Goal: Transaction & Acquisition: Purchase product/service

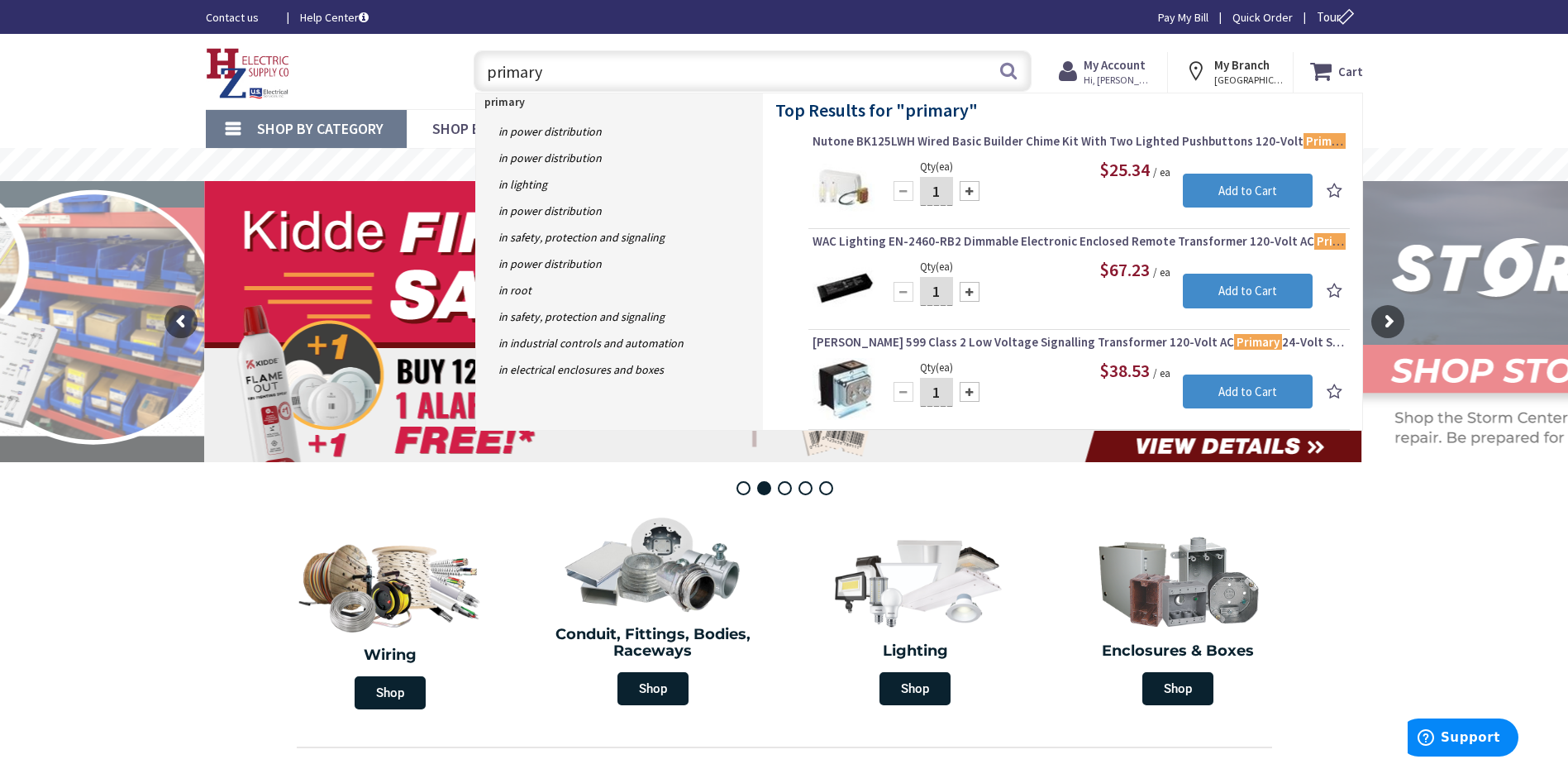
click at [997, 79] on input "primary" at bounding box center [752, 70] width 558 height 41
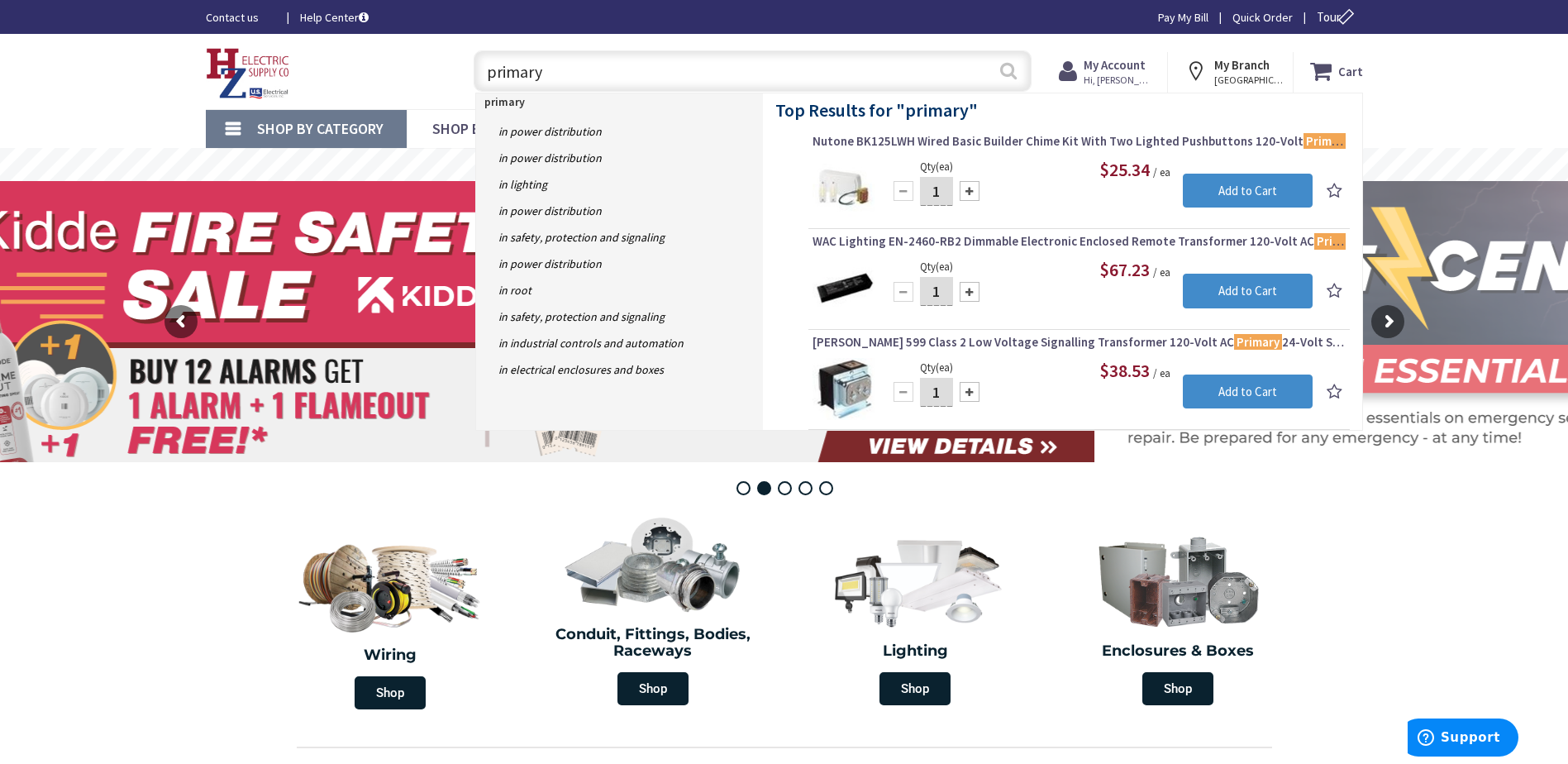
type input "primary"
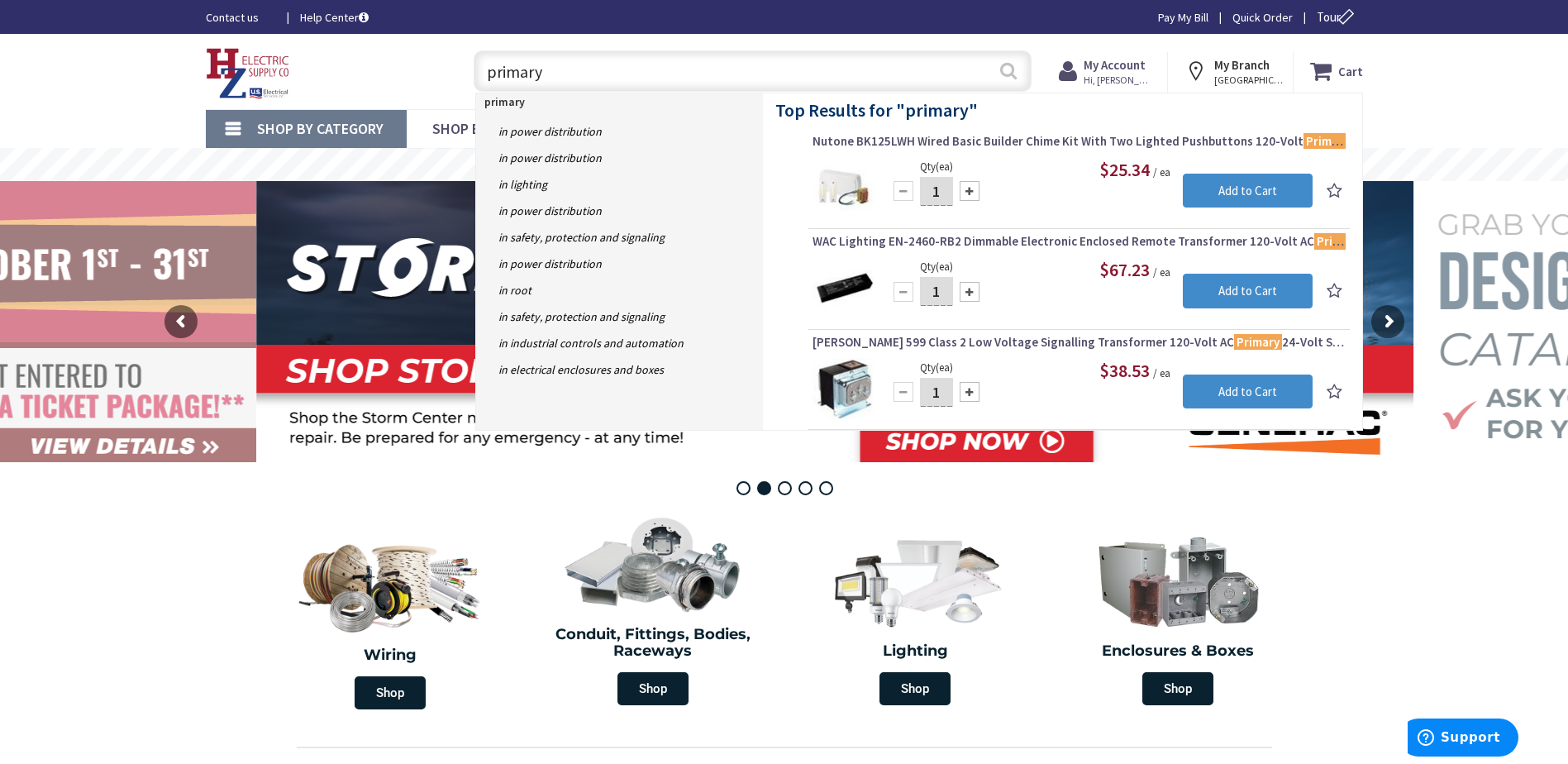
click at [1004, 76] on button "Search" at bounding box center [1009, 70] width 22 height 37
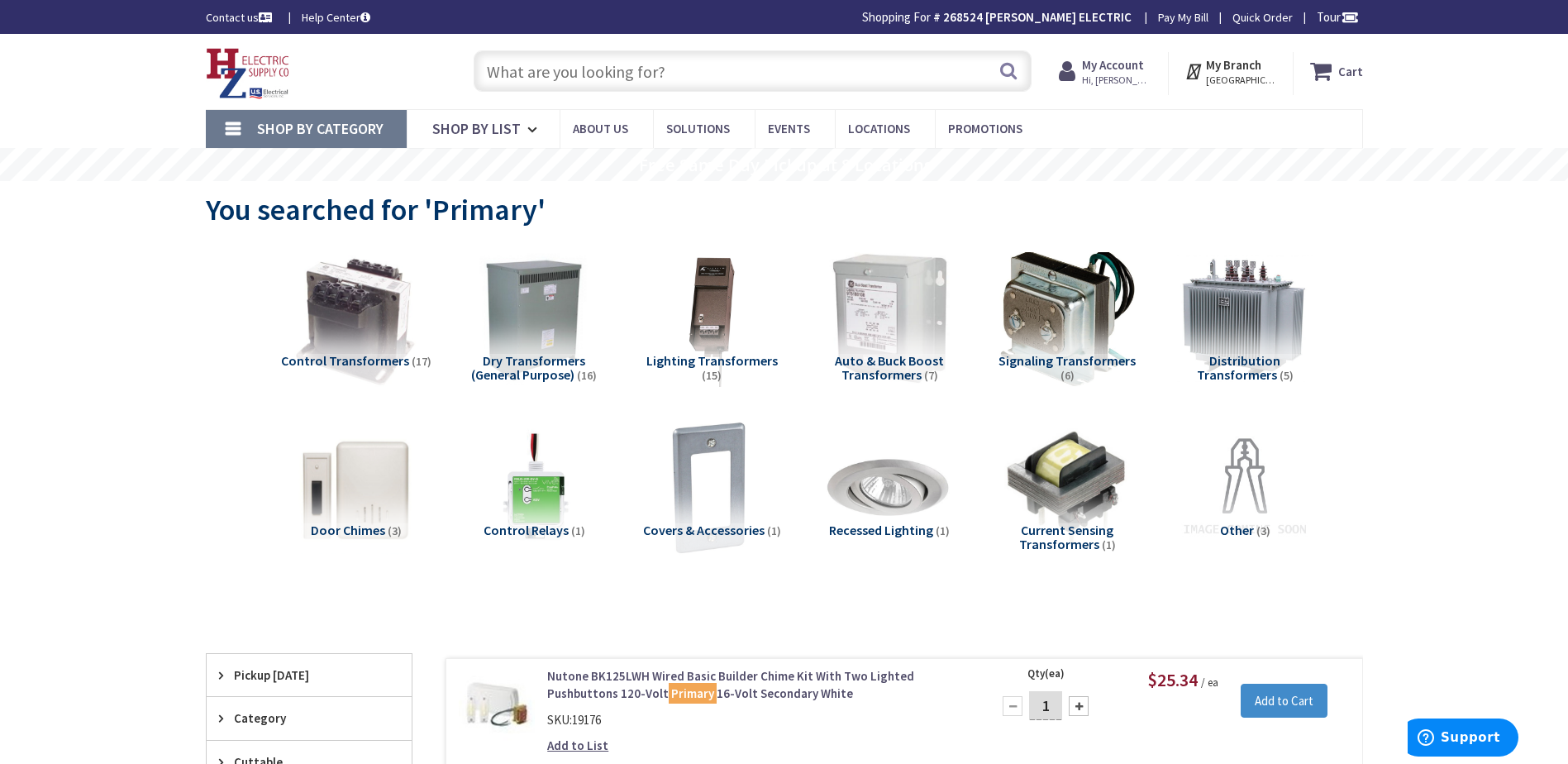
click at [560, 78] on input "text" at bounding box center [752, 70] width 558 height 41
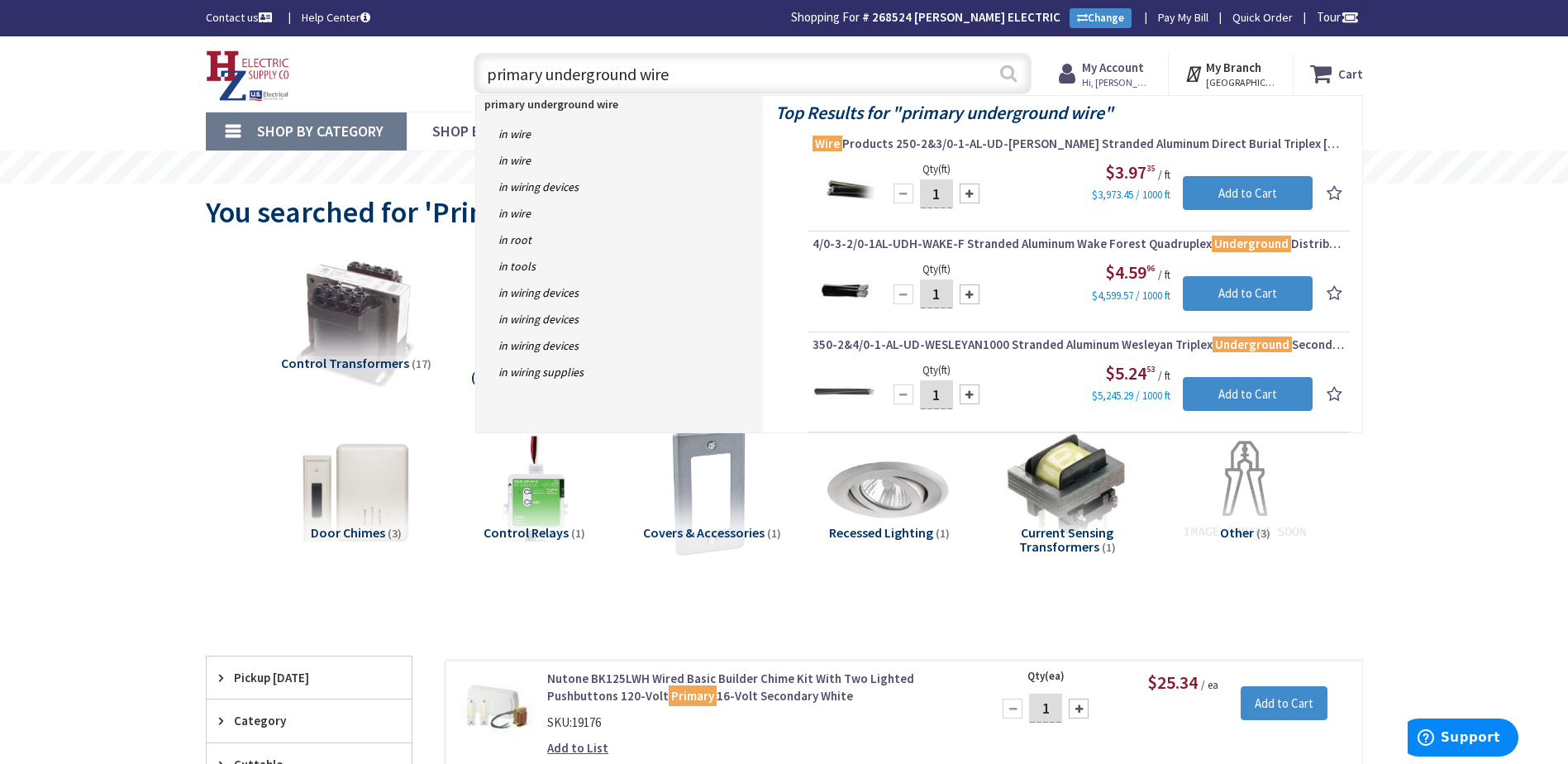
type input "primary underground wire"
click at [1008, 69] on button "Search" at bounding box center [1009, 73] width 22 height 37
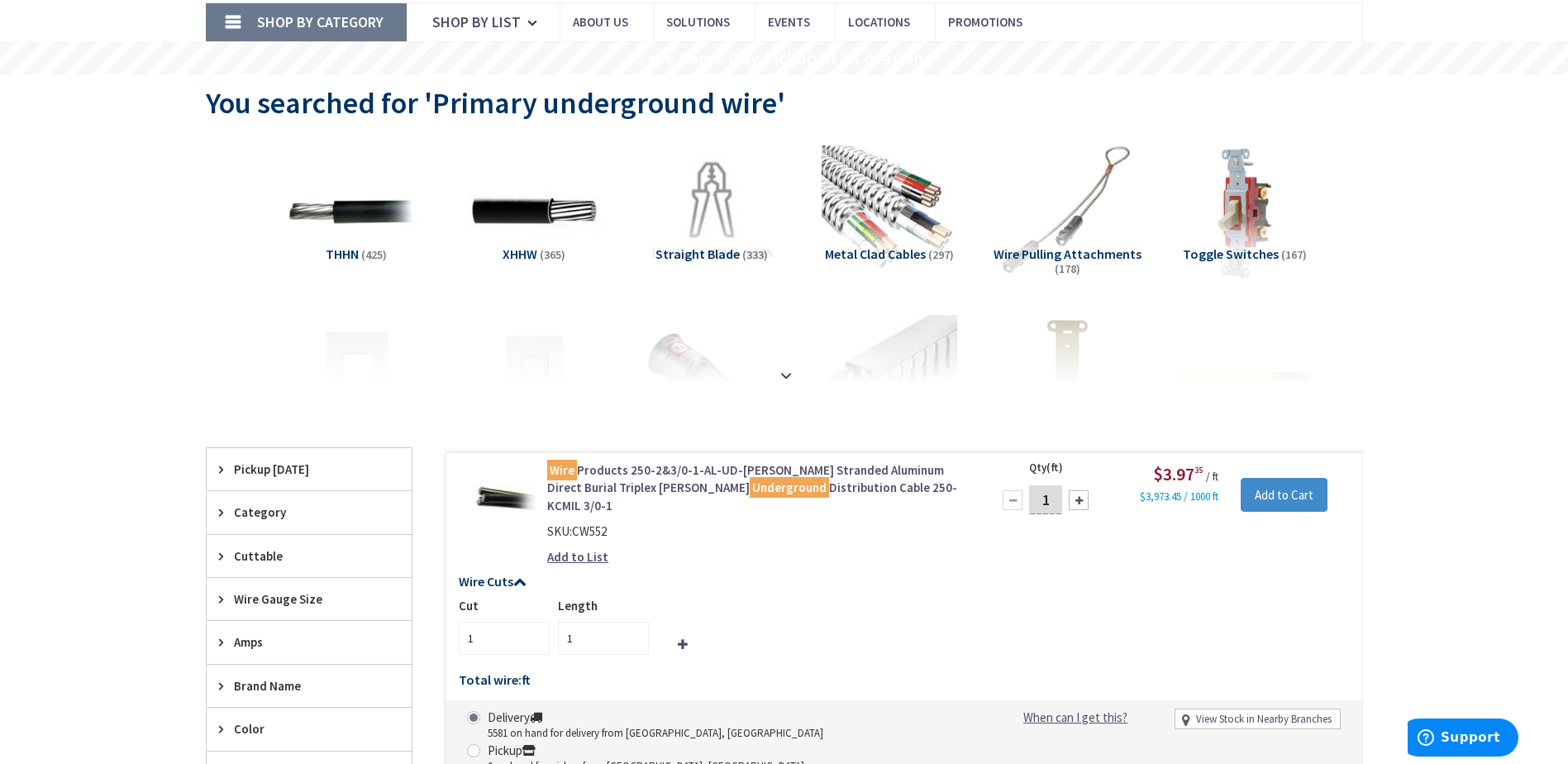
scroll to position [251, 0]
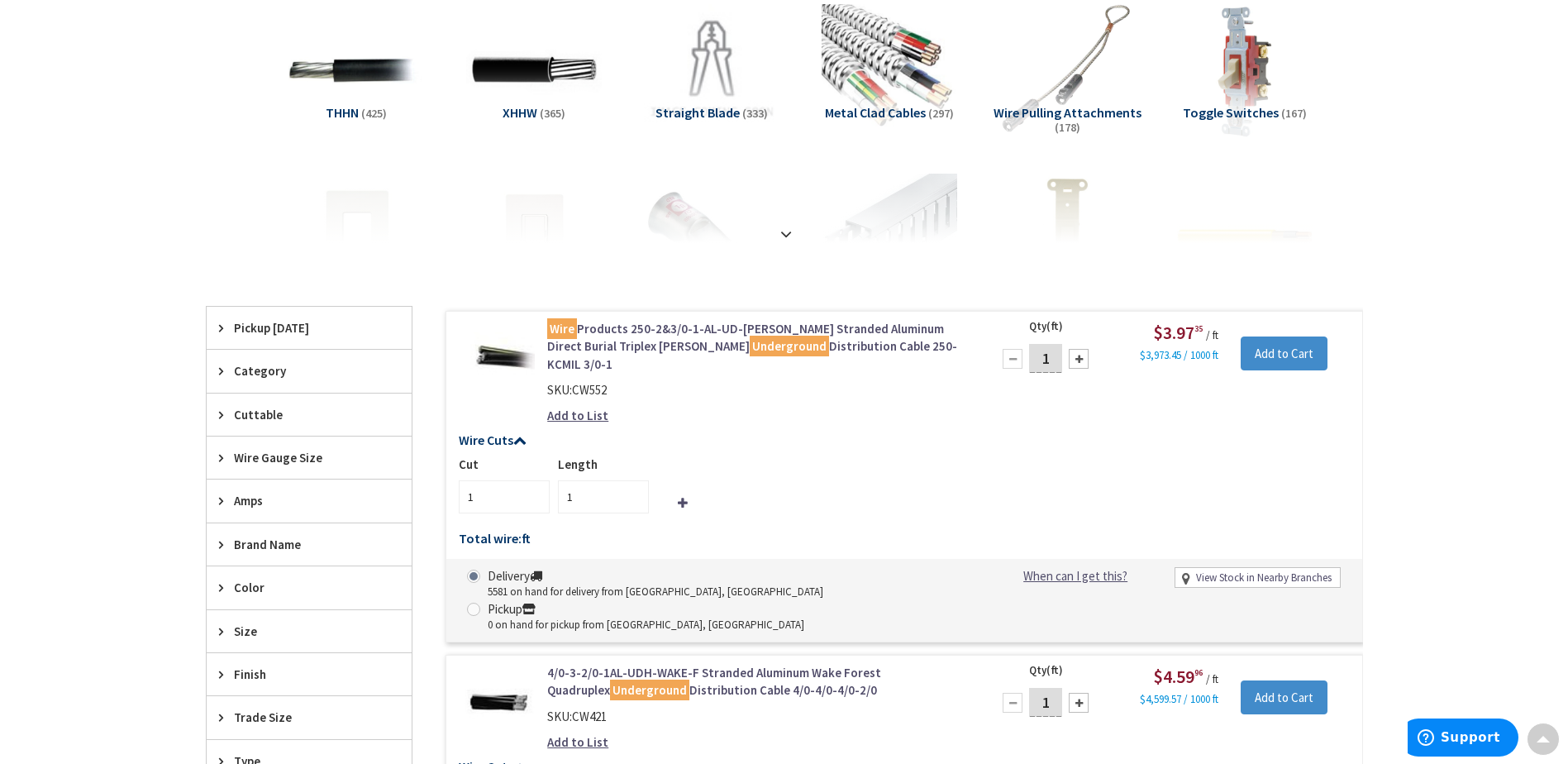
click at [300, 461] on span "Wire Gauge Size" at bounding box center [301, 458] width 135 height 18
click at [258, 661] on button "Show more" at bounding box center [309, 659] width 205 height 28
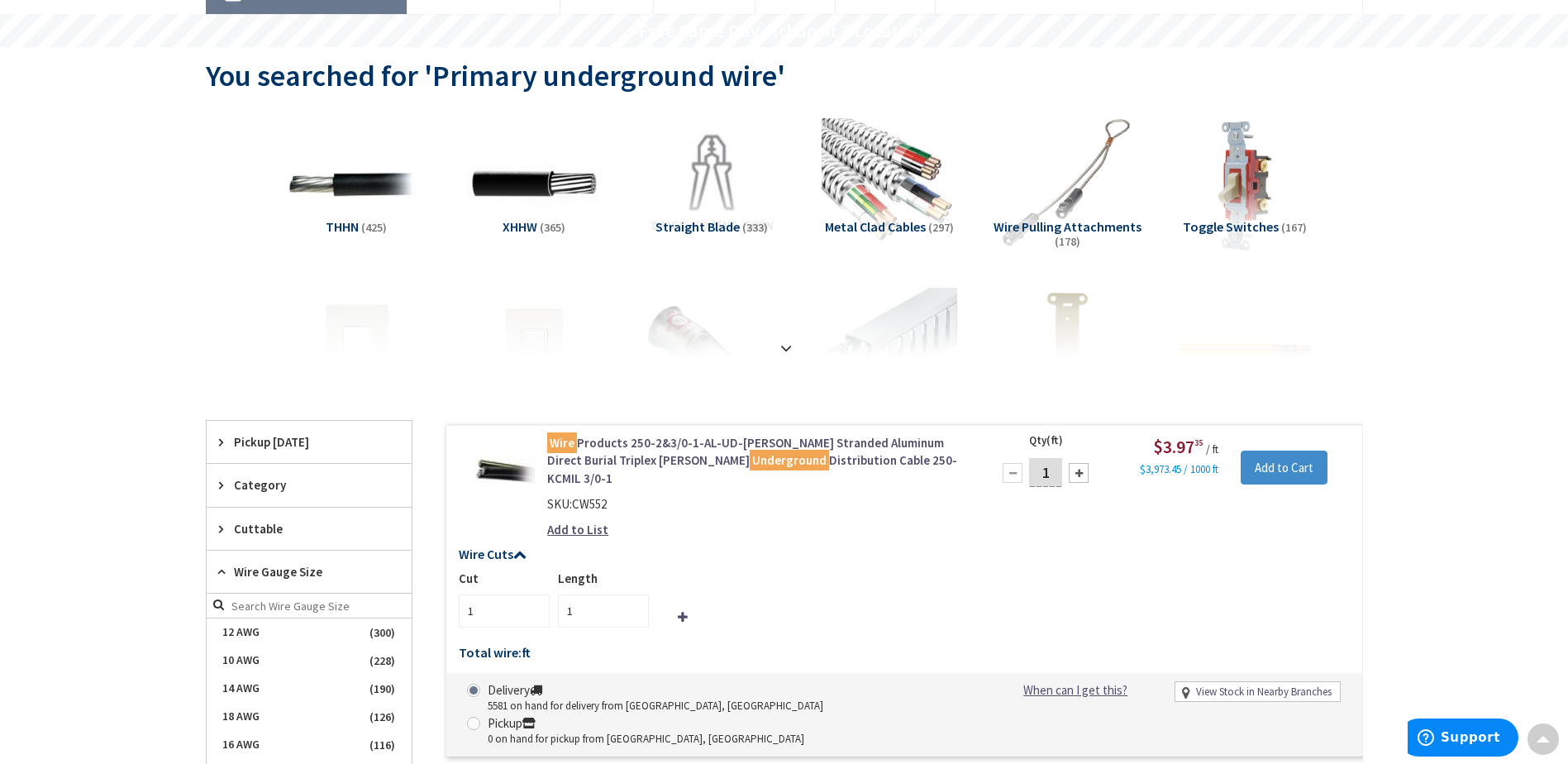
scroll to position [0, 0]
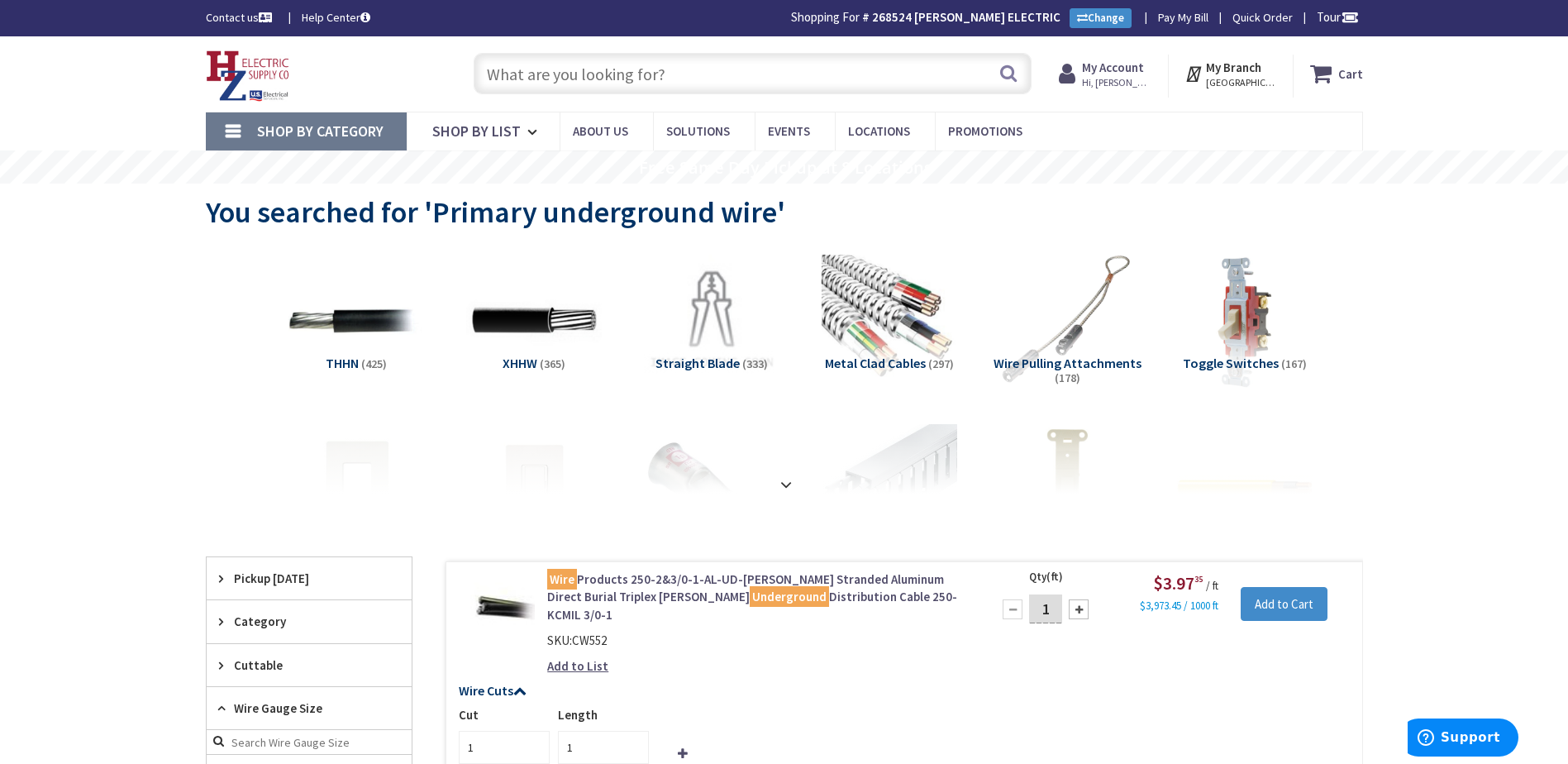
drag, startPoint x: 595, startPoint y: 72, endPoint x: 585, endPoint y: 74, distance: 10.2
click at [595, 72] on input "text" at bounding box center [752, 73] width 558 height 41
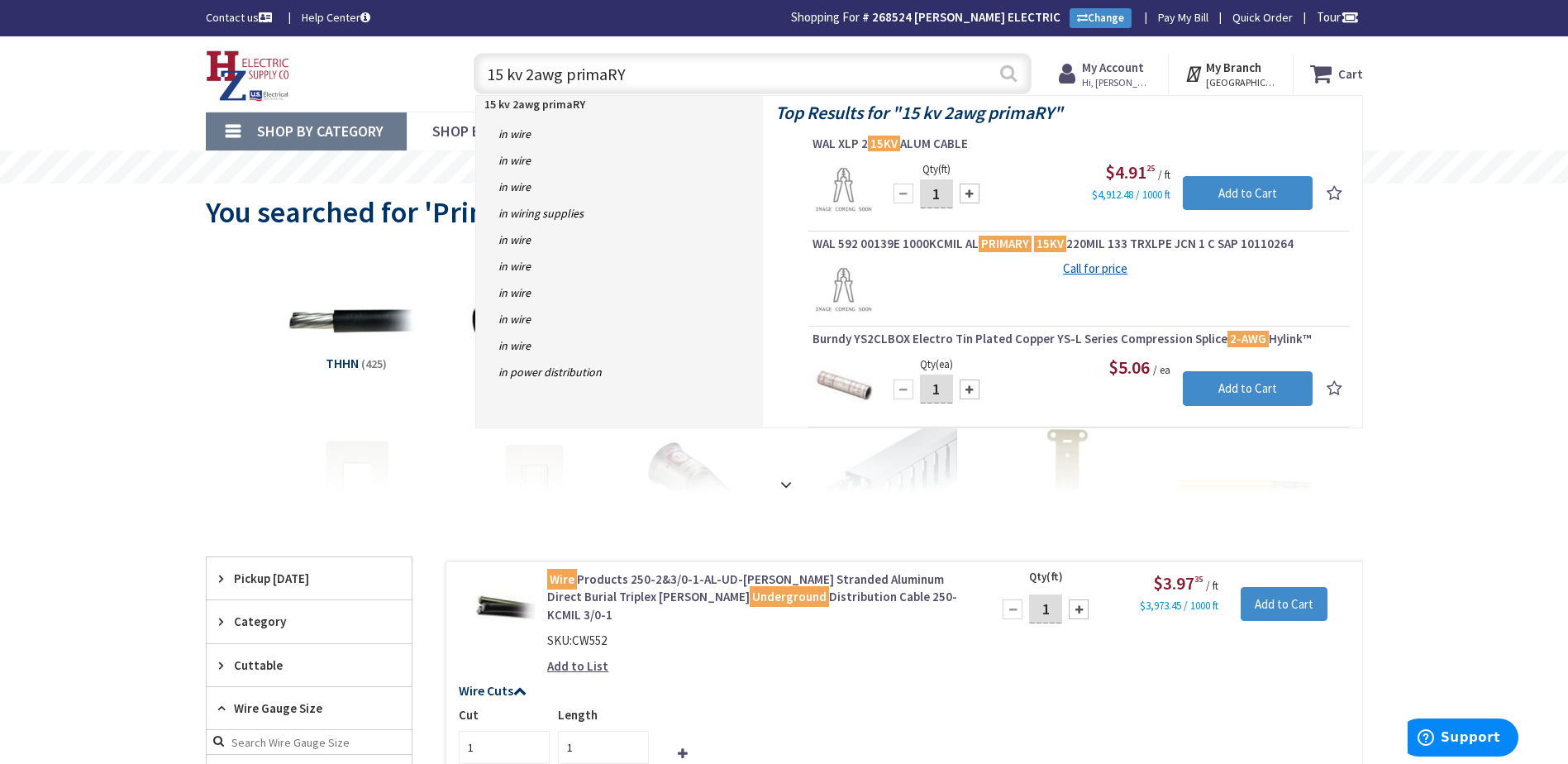
type input "15 kv 2awg primaRY"
click at [1012, 74] on button "Search" at bounding box center [1009, 73] width 22 height 37
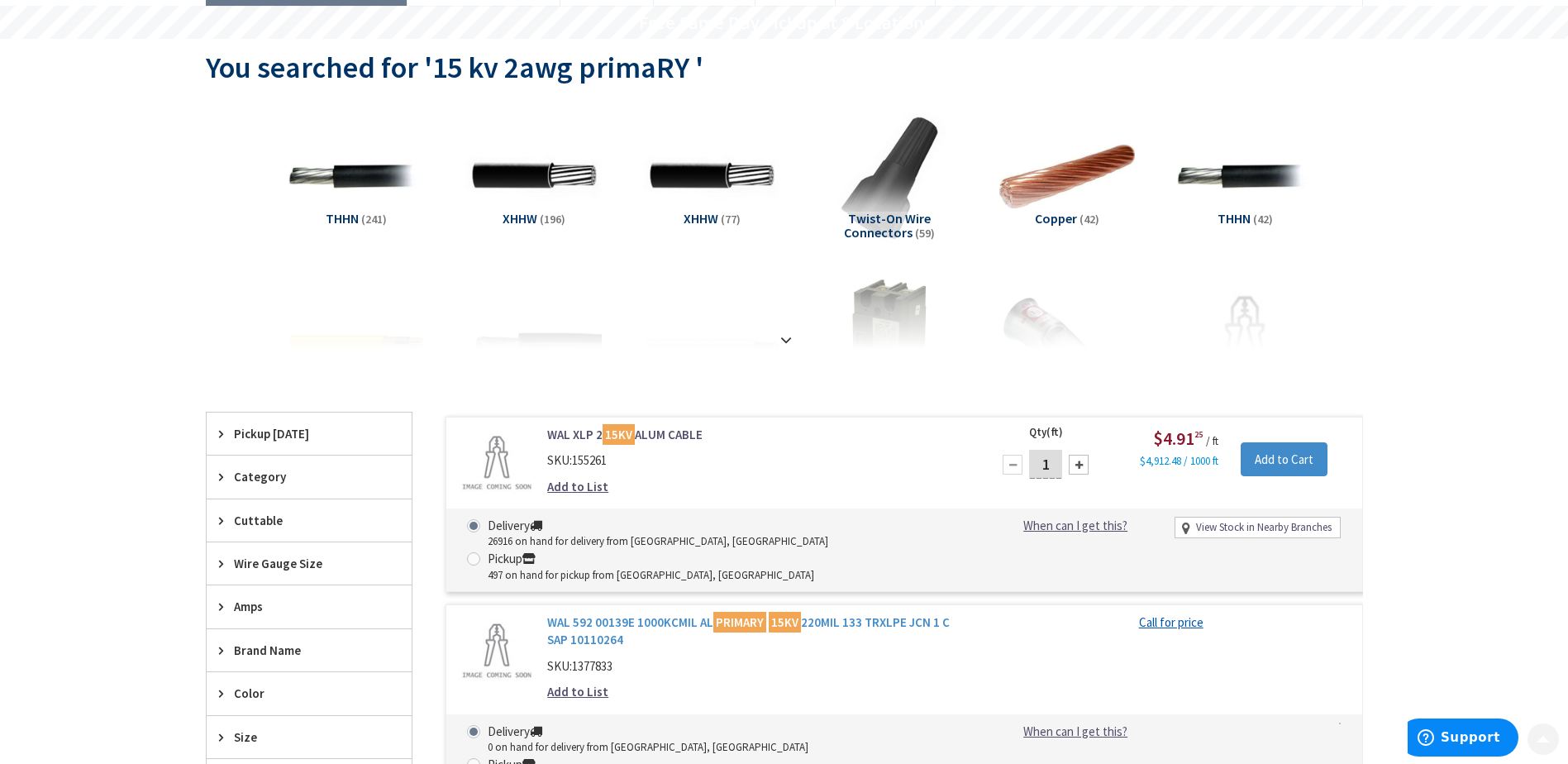
scroll to position [249, 0]
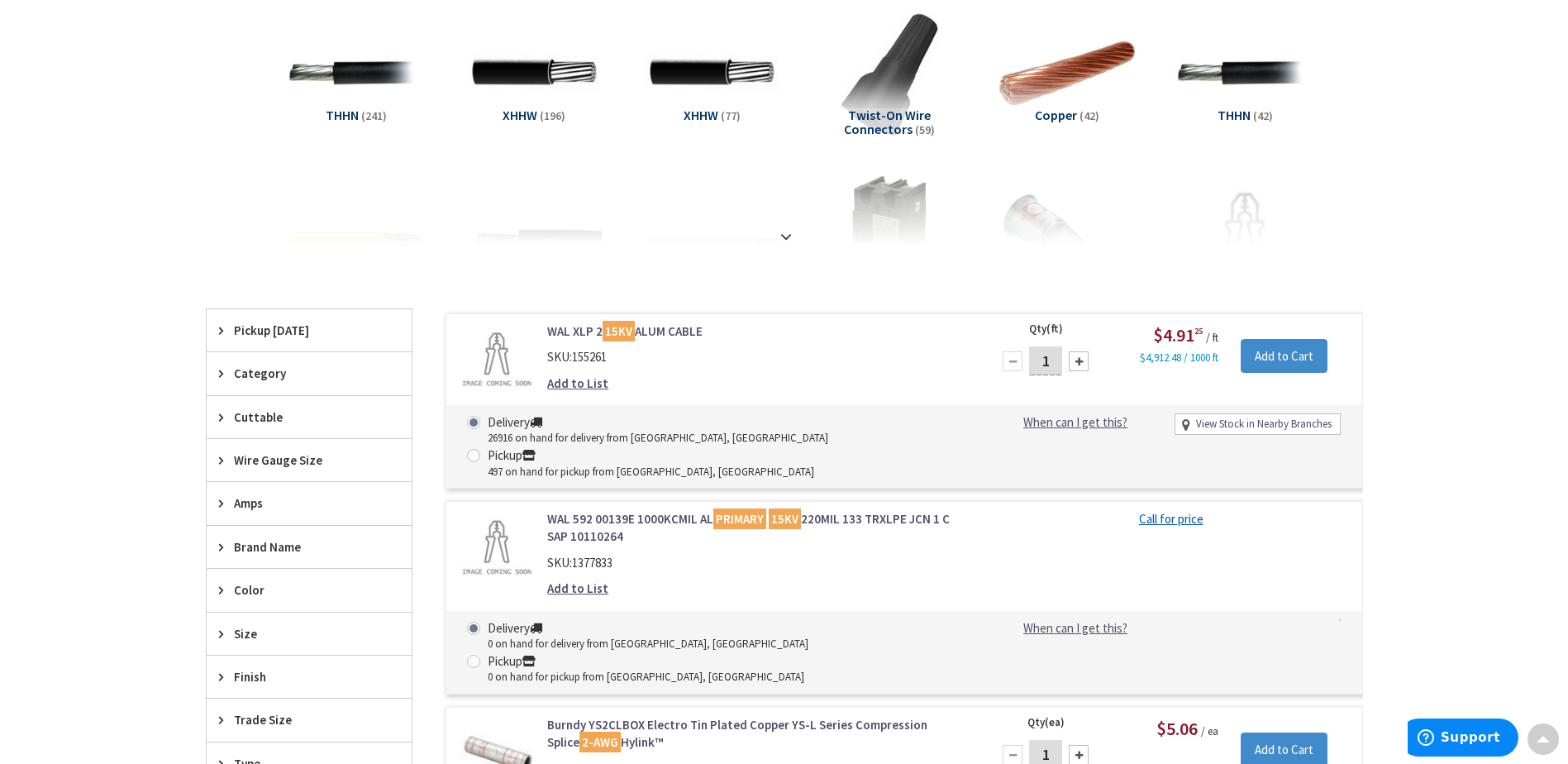
click at [637, 330] on link "WAL XLP 2 15KV ALUM CABLE" at bounding box center [757, 331] width 421 height 18
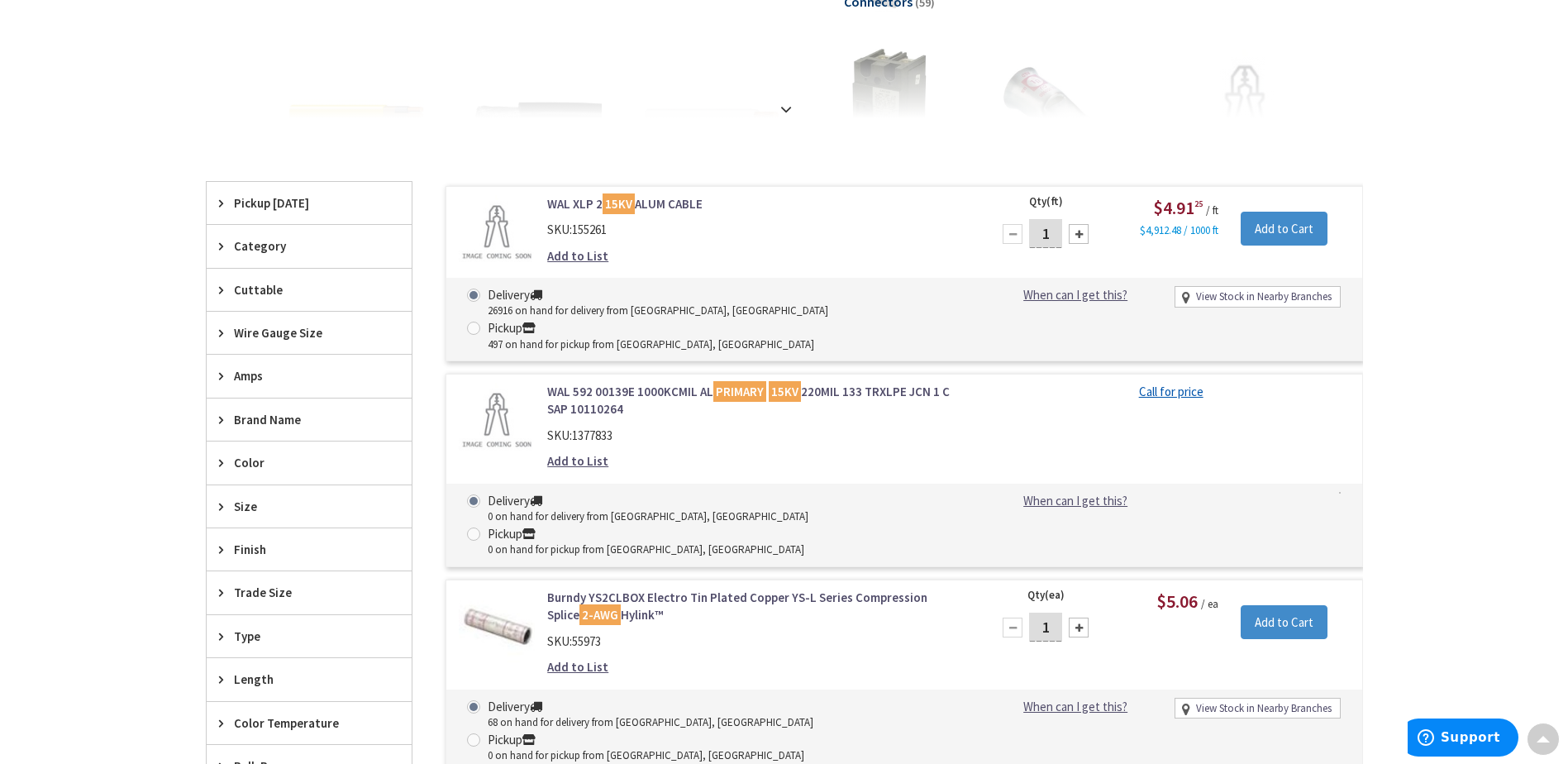
scroll to position [378, 0]
click at [830, 381] on link "WAL 592 00139E 1000KCMIL AL PRIMARY 15KV 220MIL 133 TRXLPE JCN 1 C SAP 10110264" at bounding box center [757, 398] width 421 height 36
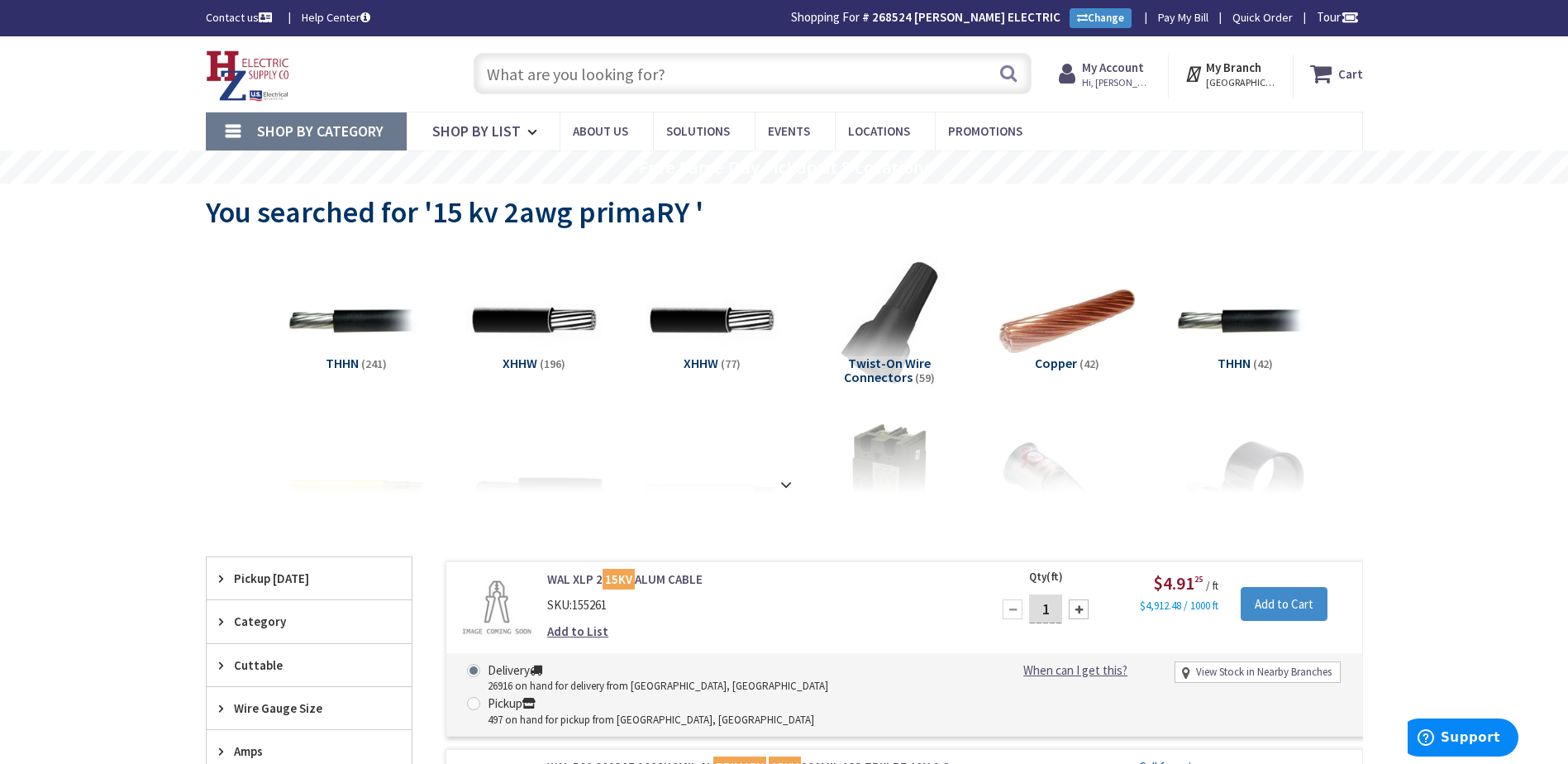
click at [662, 77] on input "text" at bounding box center [752, 73] width 558 height 41
click at [791, 479] on strong at bounding box center [786, 485] width 20 height 18
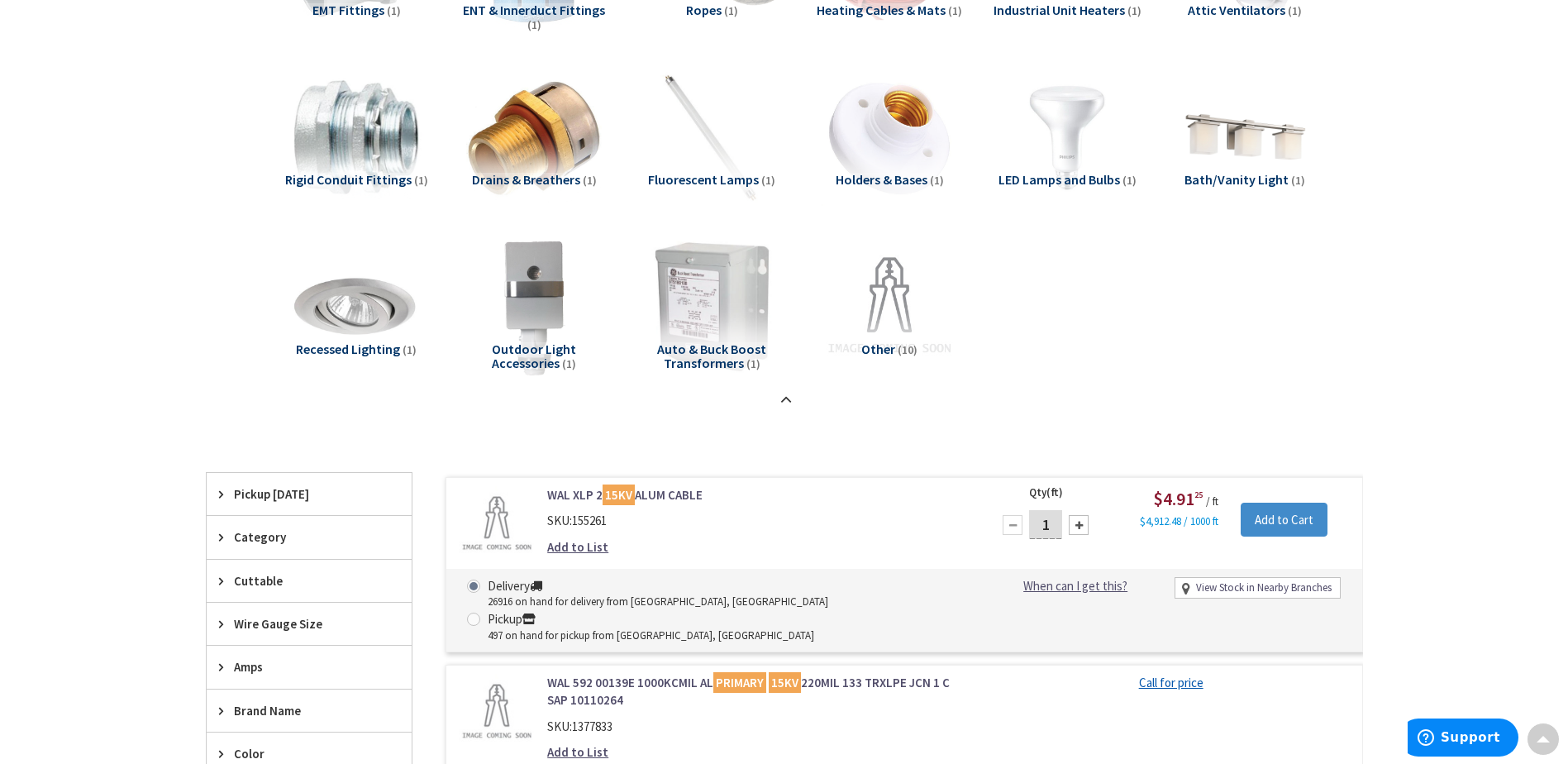
scroll to position [2730, 0]
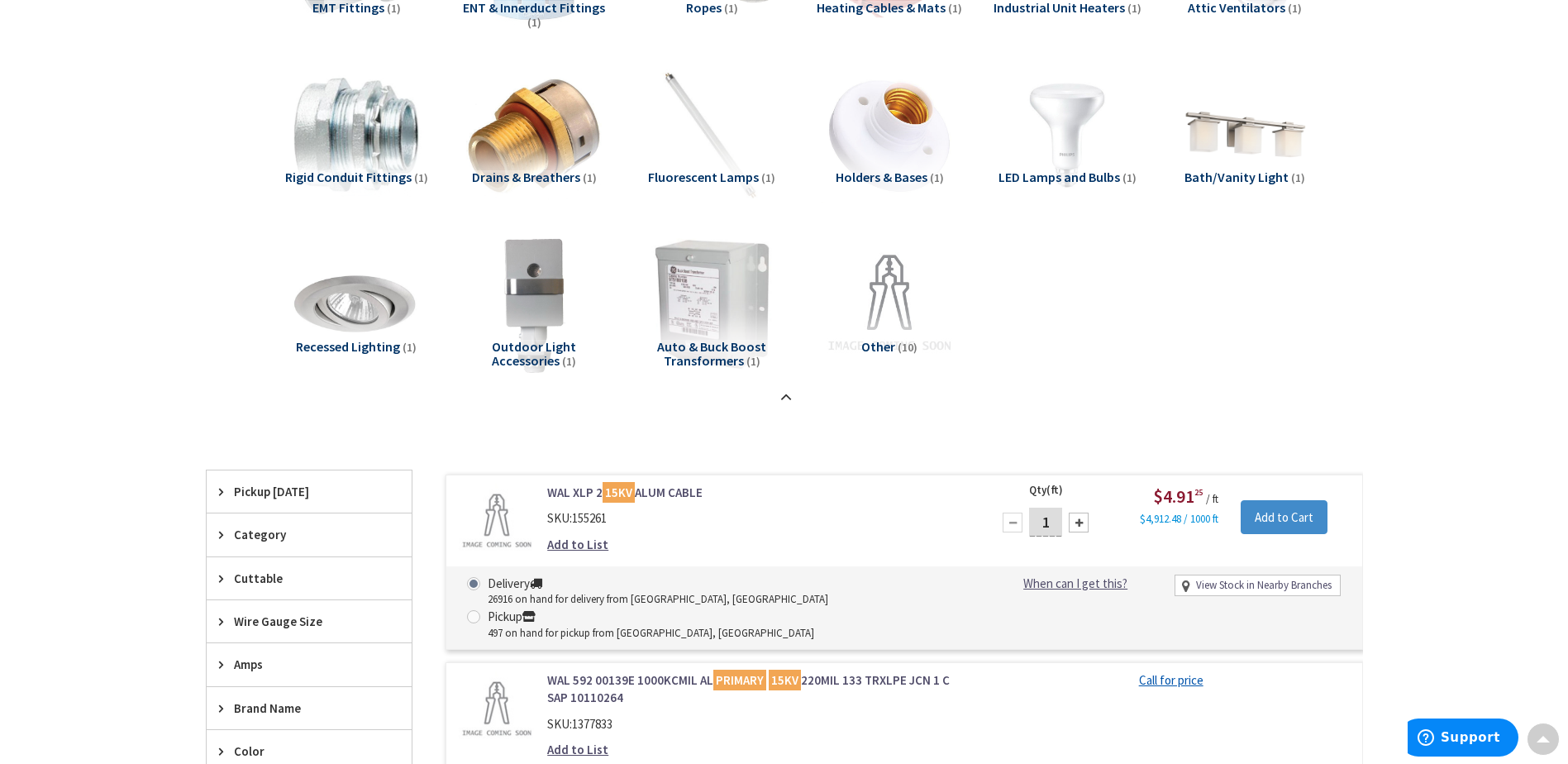
click at [885, 353] on span "Other" at bounding box center [878, 346] width 34 height 17
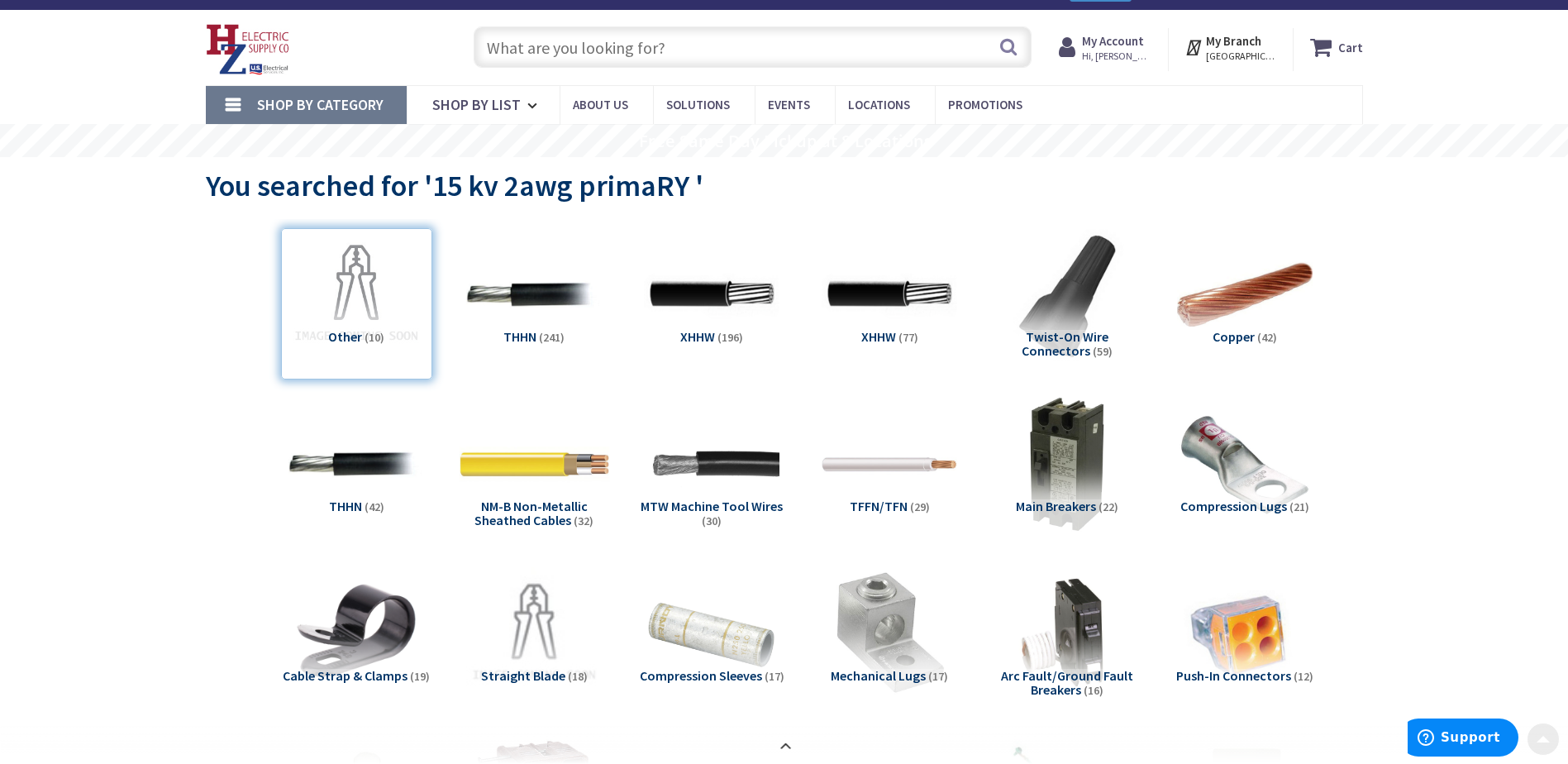
scroll to position [0, 0]
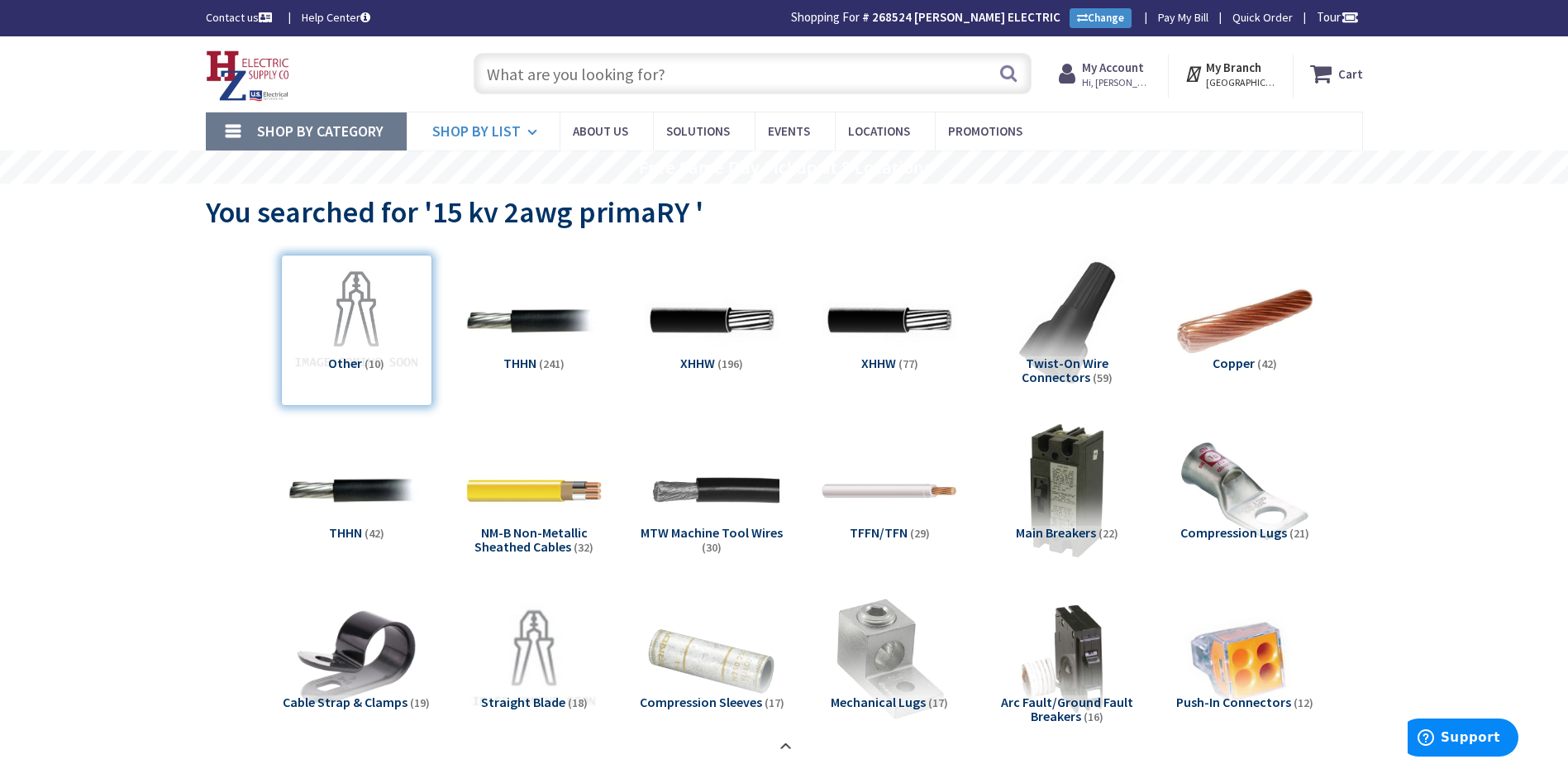
click at [528, 131] on icon at bounding box center [535, 131] width 16 height 36
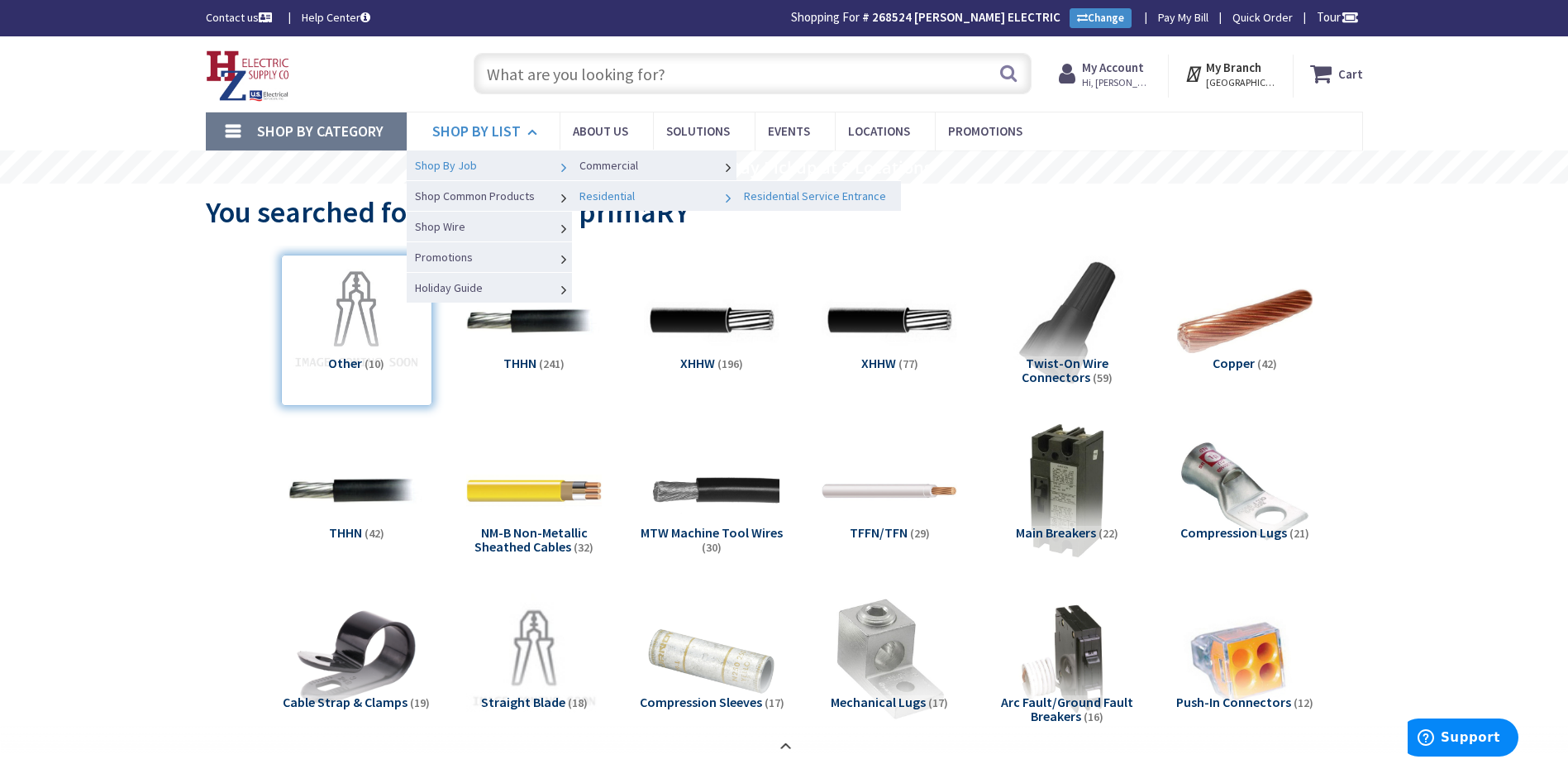
click at [811, 197] on span "Residential Service Entrance" at bounding box center [815, 196] width 142 height 15
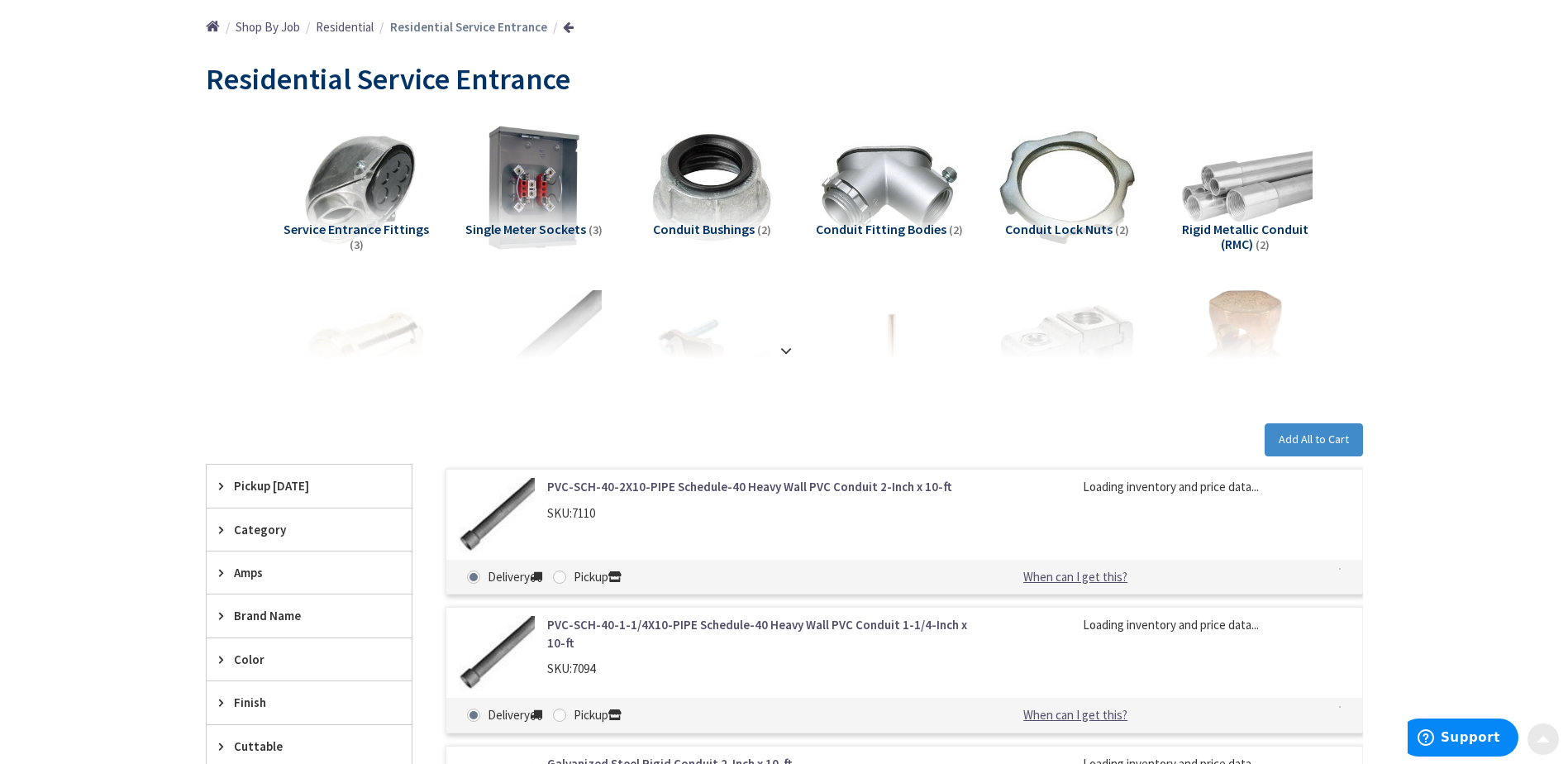
scroll to position [331, 0]
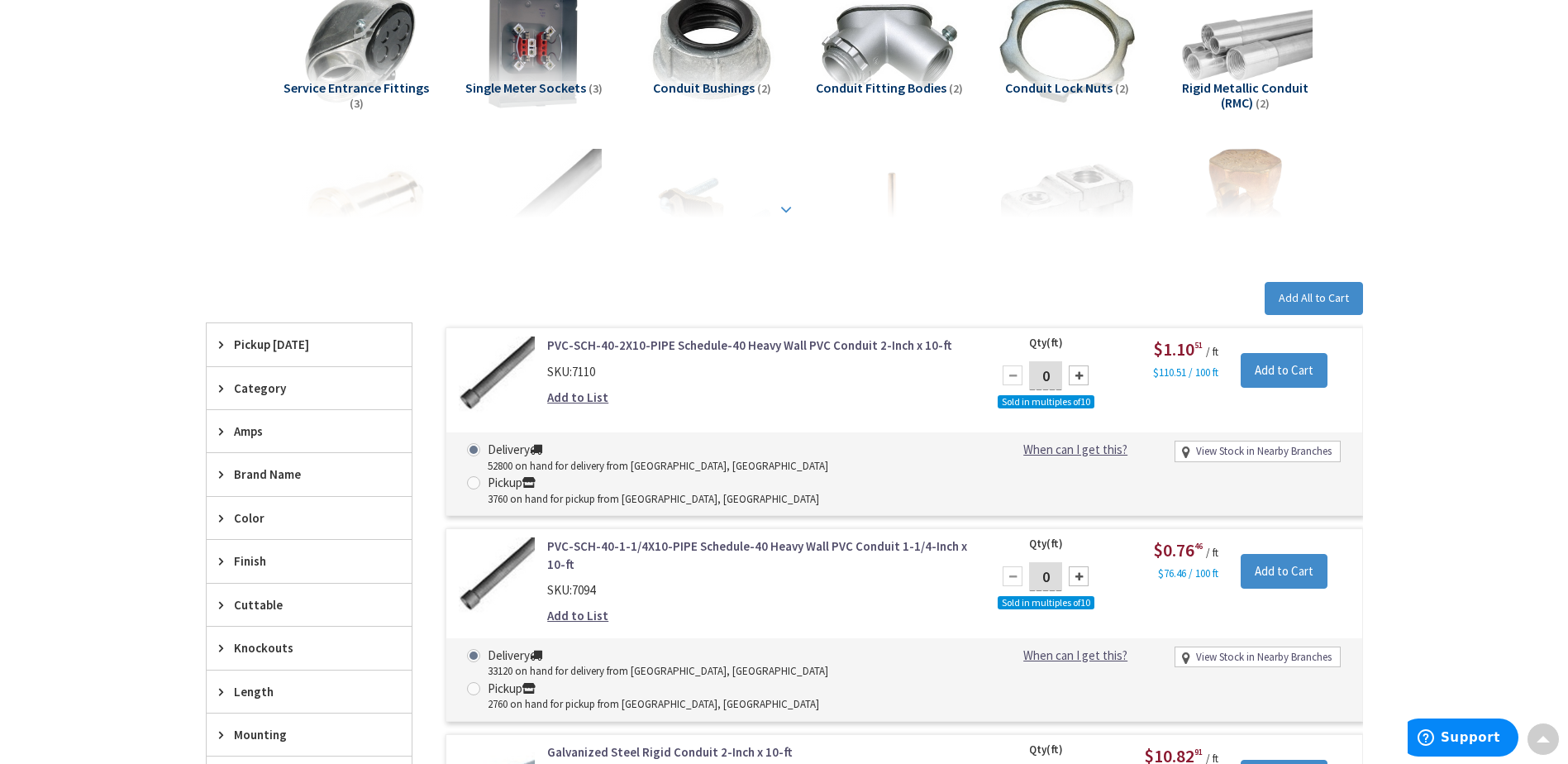
click at [782, 200] on strong at bounding box center [786, 209] width 20 height 18
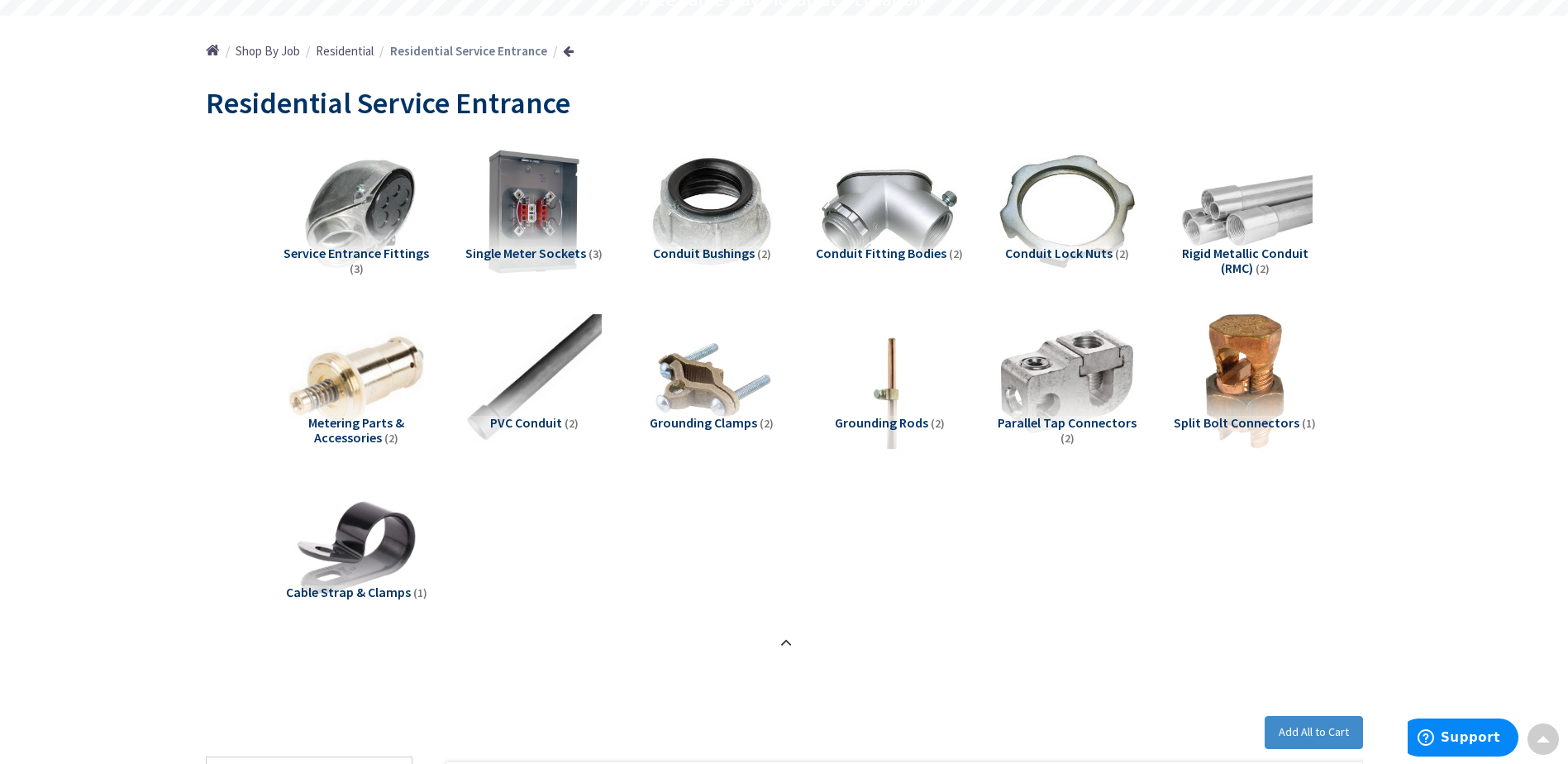
scroll to position [3, 0]
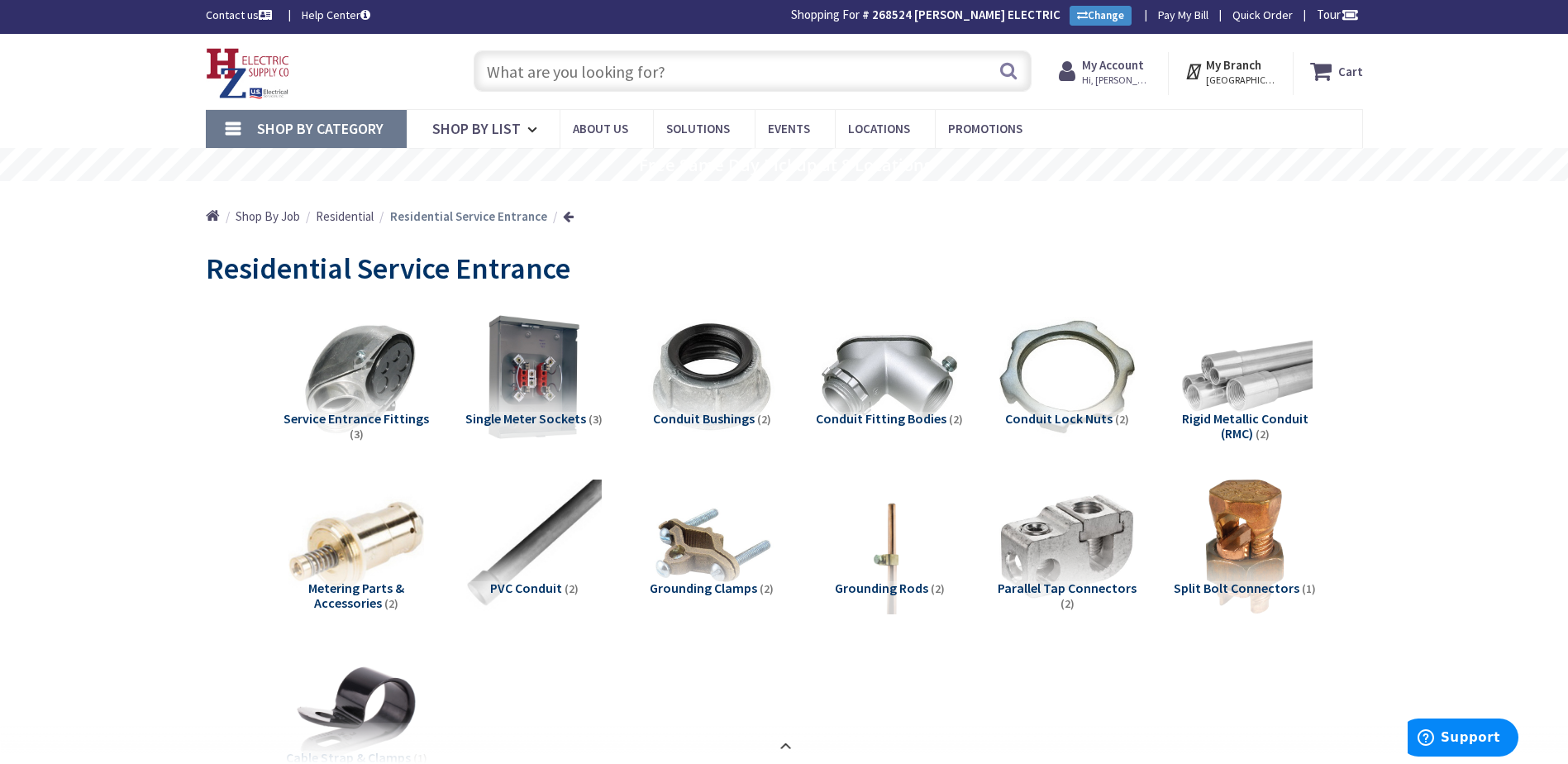
click at [324, 140] on link "Shop By Category" at bounding box center [306, 128] width 201 height 38
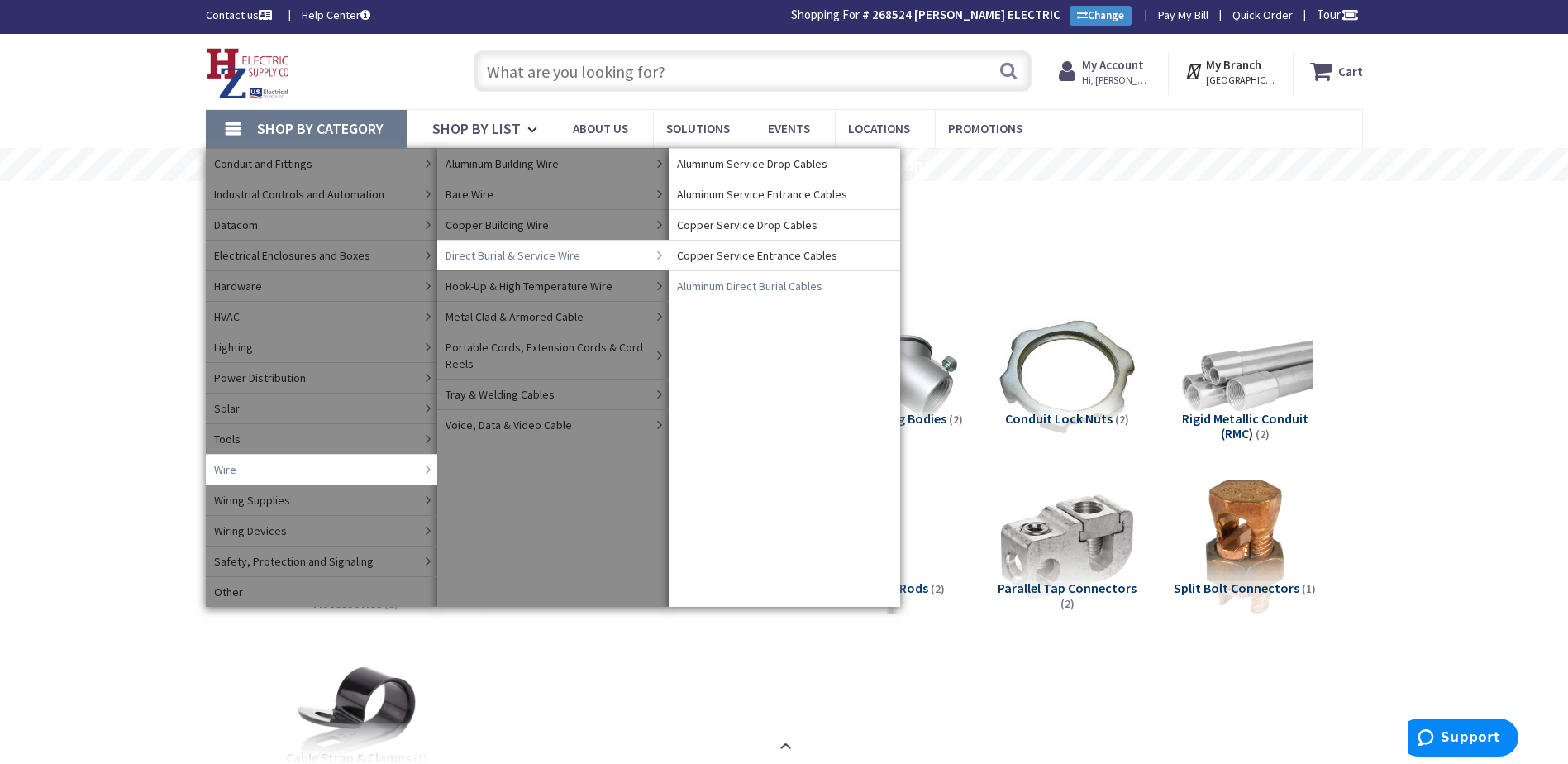
click at [746, 285] on span "Aluminum Direct Burial Cables" at bounding box center [750, 286] width 146 height 17
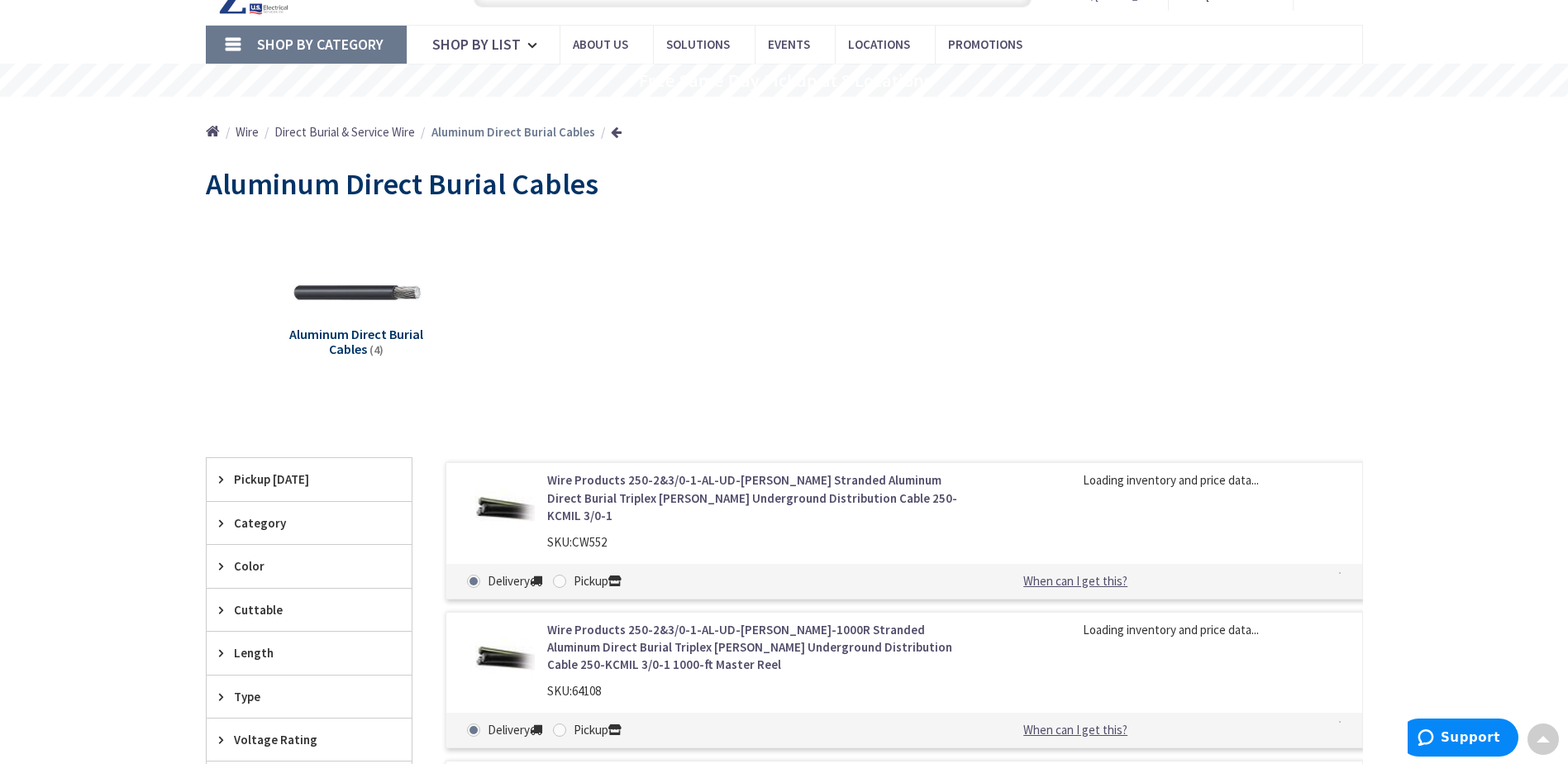
scroll to position [85, 0]
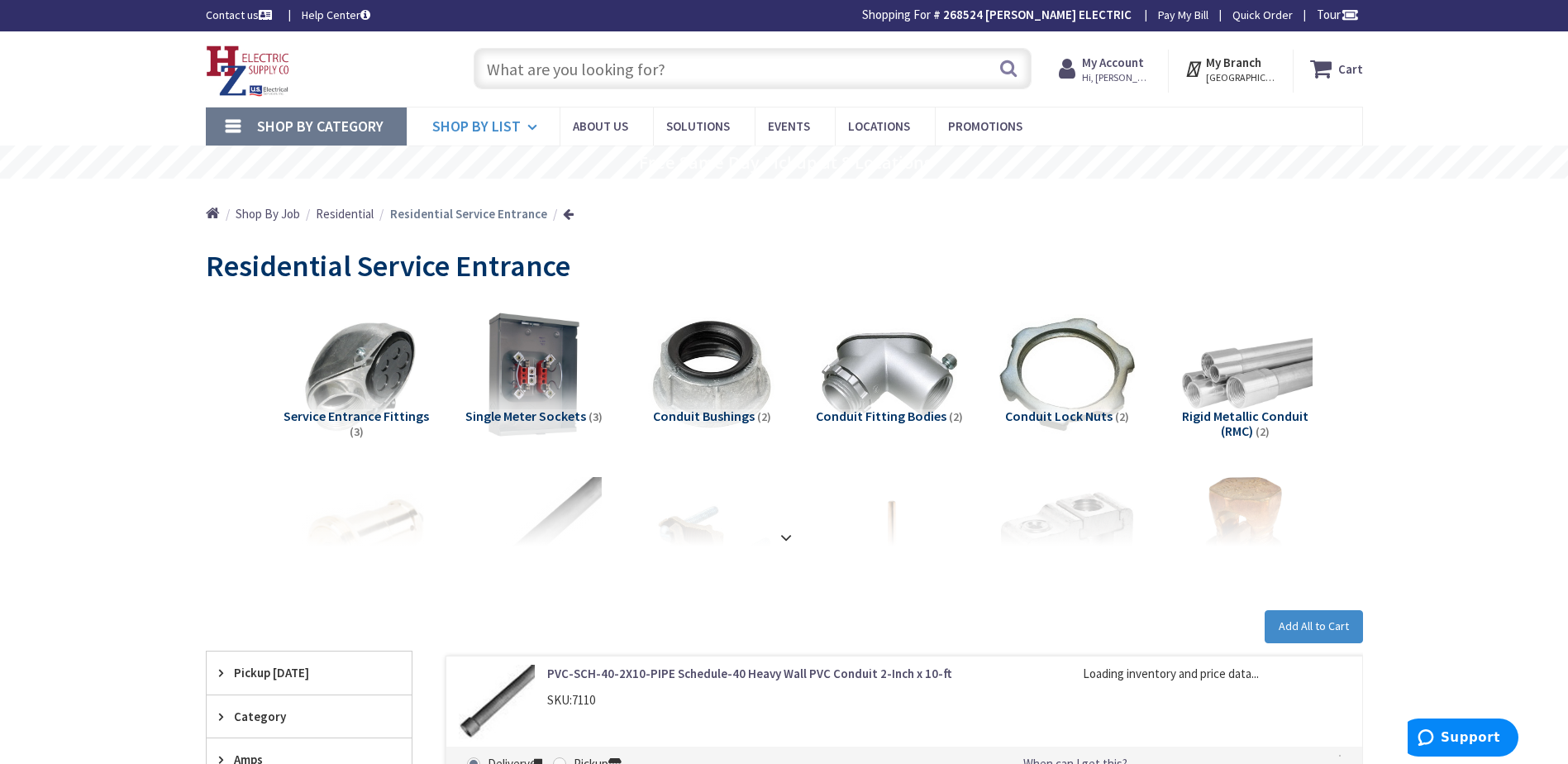
click at [491, 133] on span "Shop By List" at bounding box center [477, 126] width 89 height 19
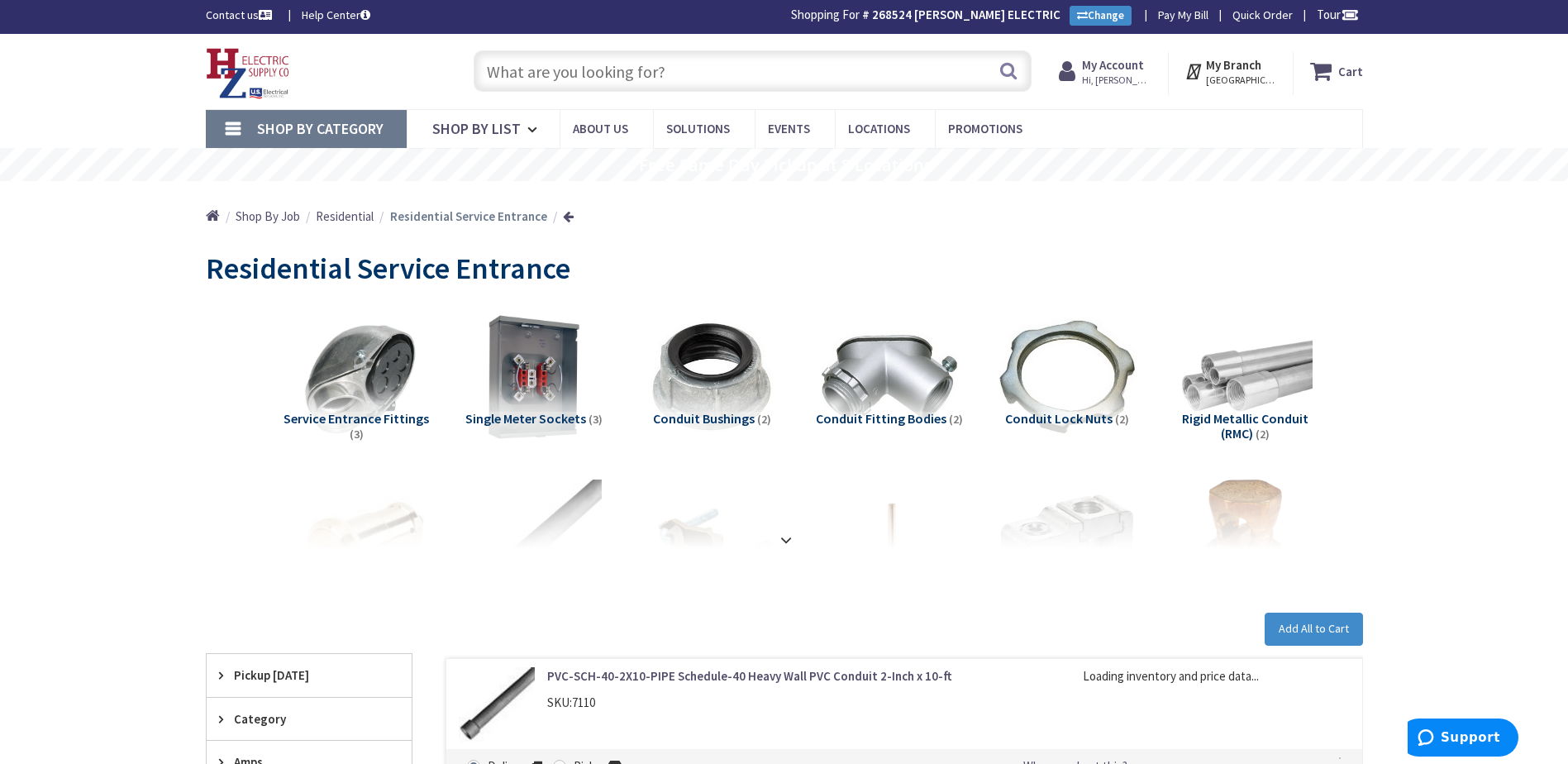
click at [285, 132] on span "Shop By Category" at bounding box center [319, 128] width 126 height 19
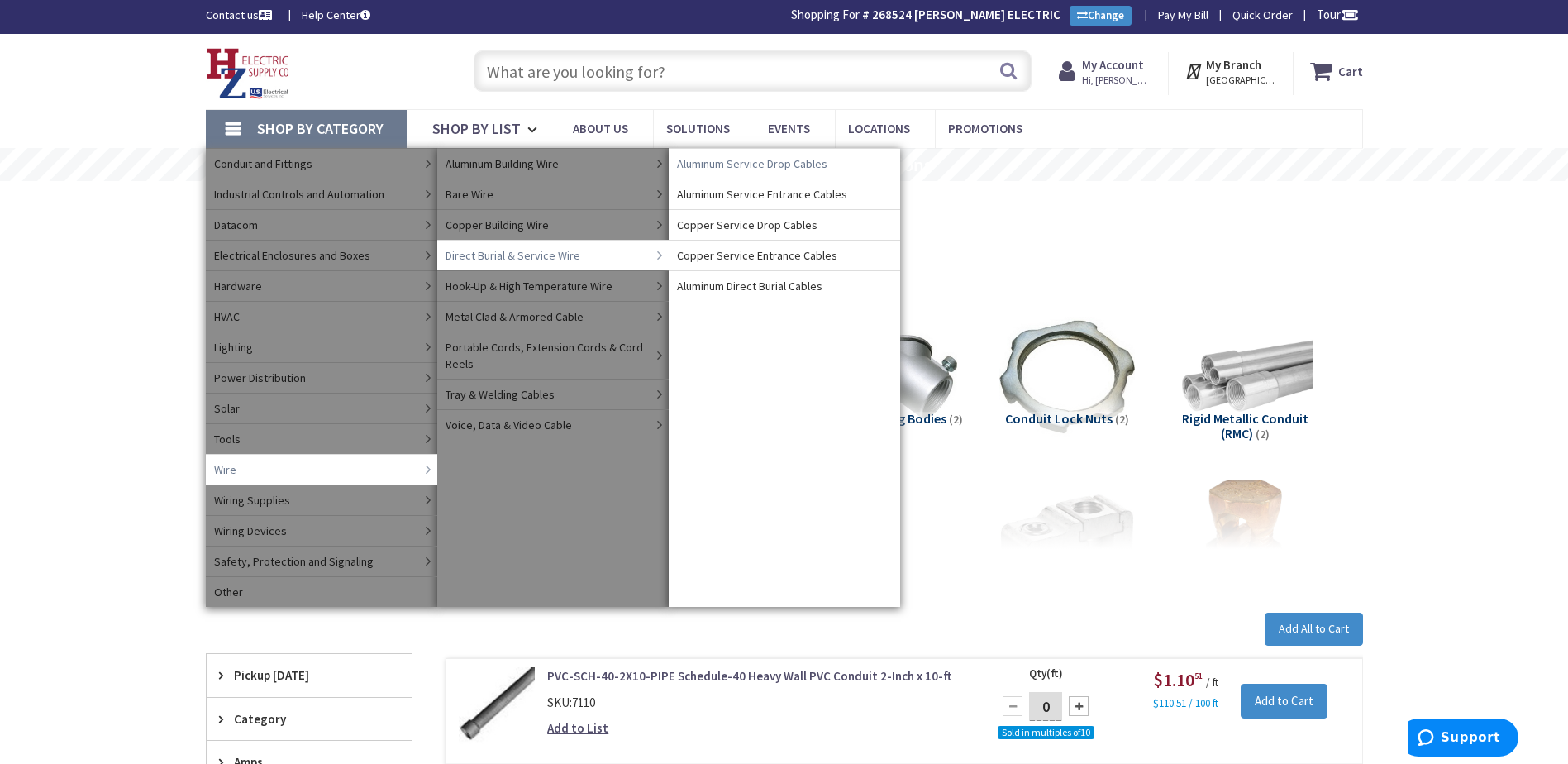
click at [726, 163] on span "Aluminum Service Drop Cables" at bounding box center [753, 164] width 151 height 17
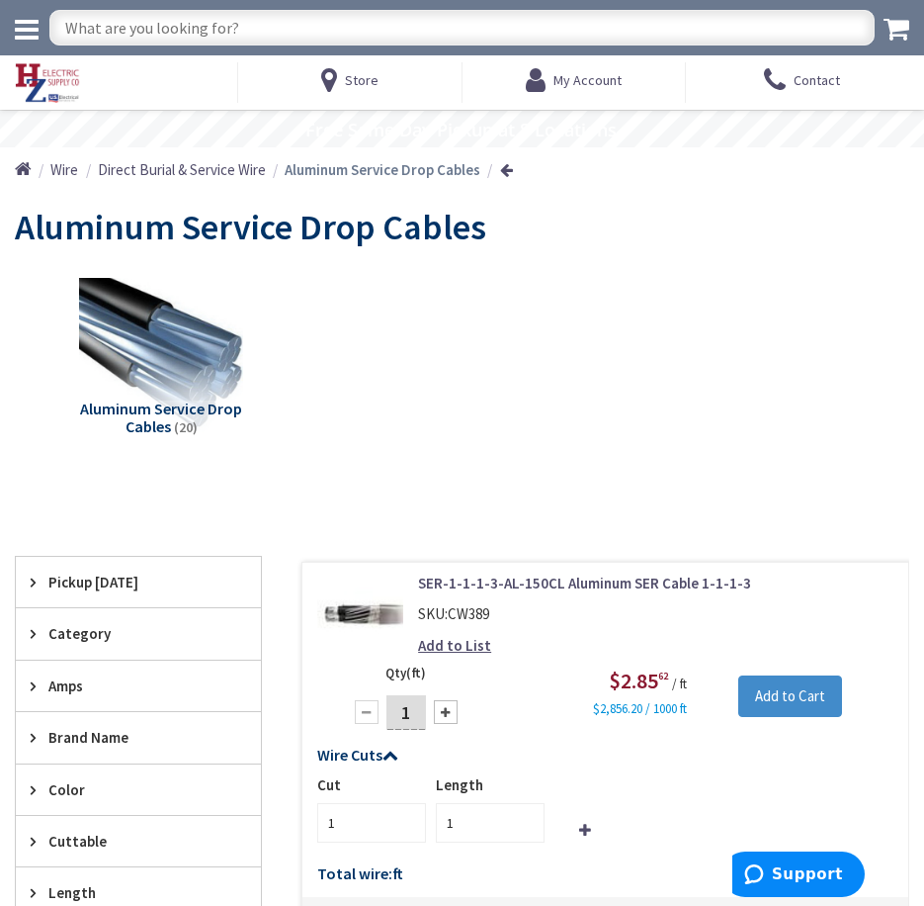
click at [99, 465] on div "Aluminum Service Drop Cables (20)" at bounding box center [462, 374] width 895 height 214
click at [165, 382] on img at bounding box center [161, 358] width 180 height 180
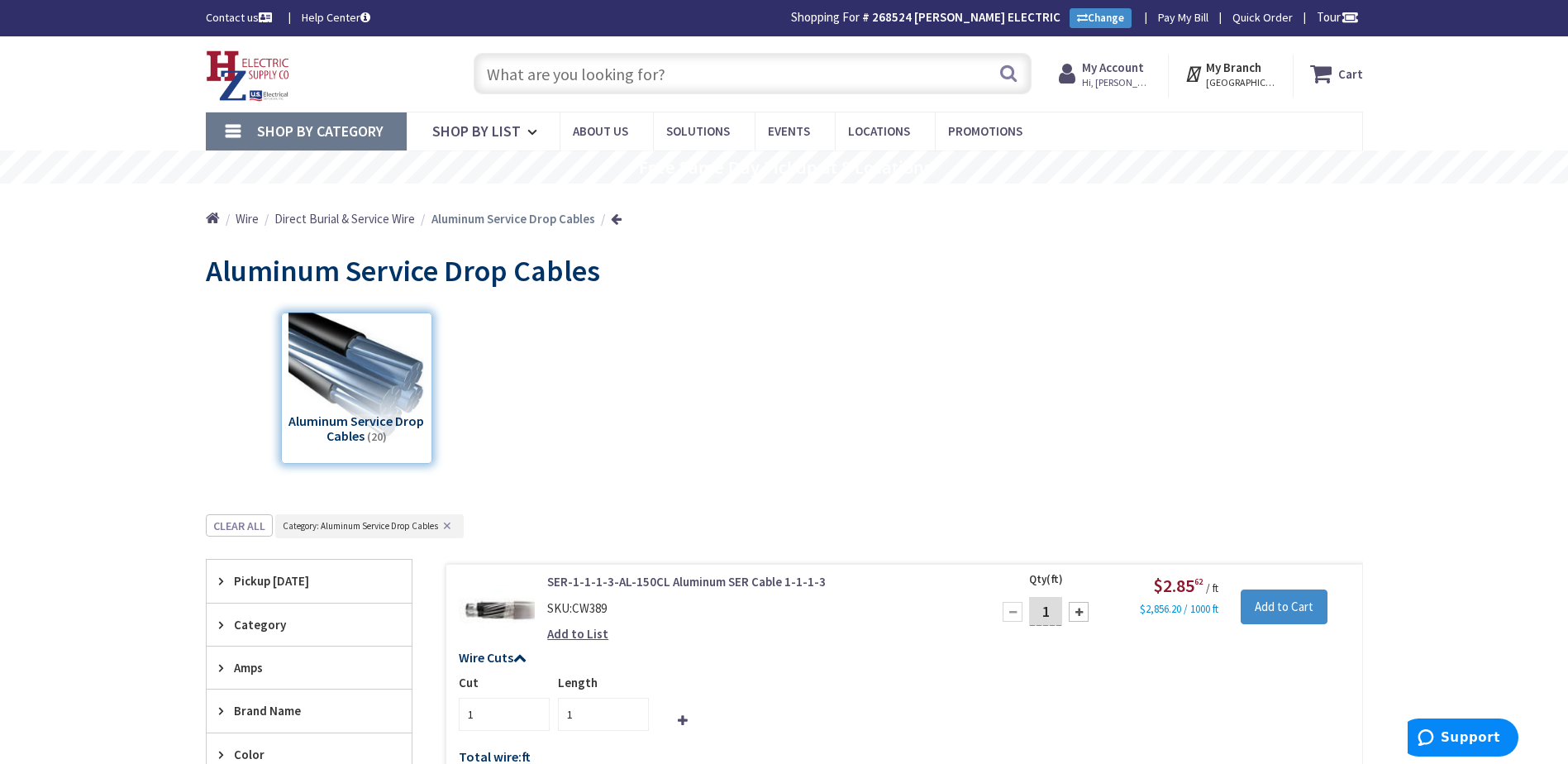
click at [562, 82] on input "text" at bounding box center [752, 73] width 558 height 41
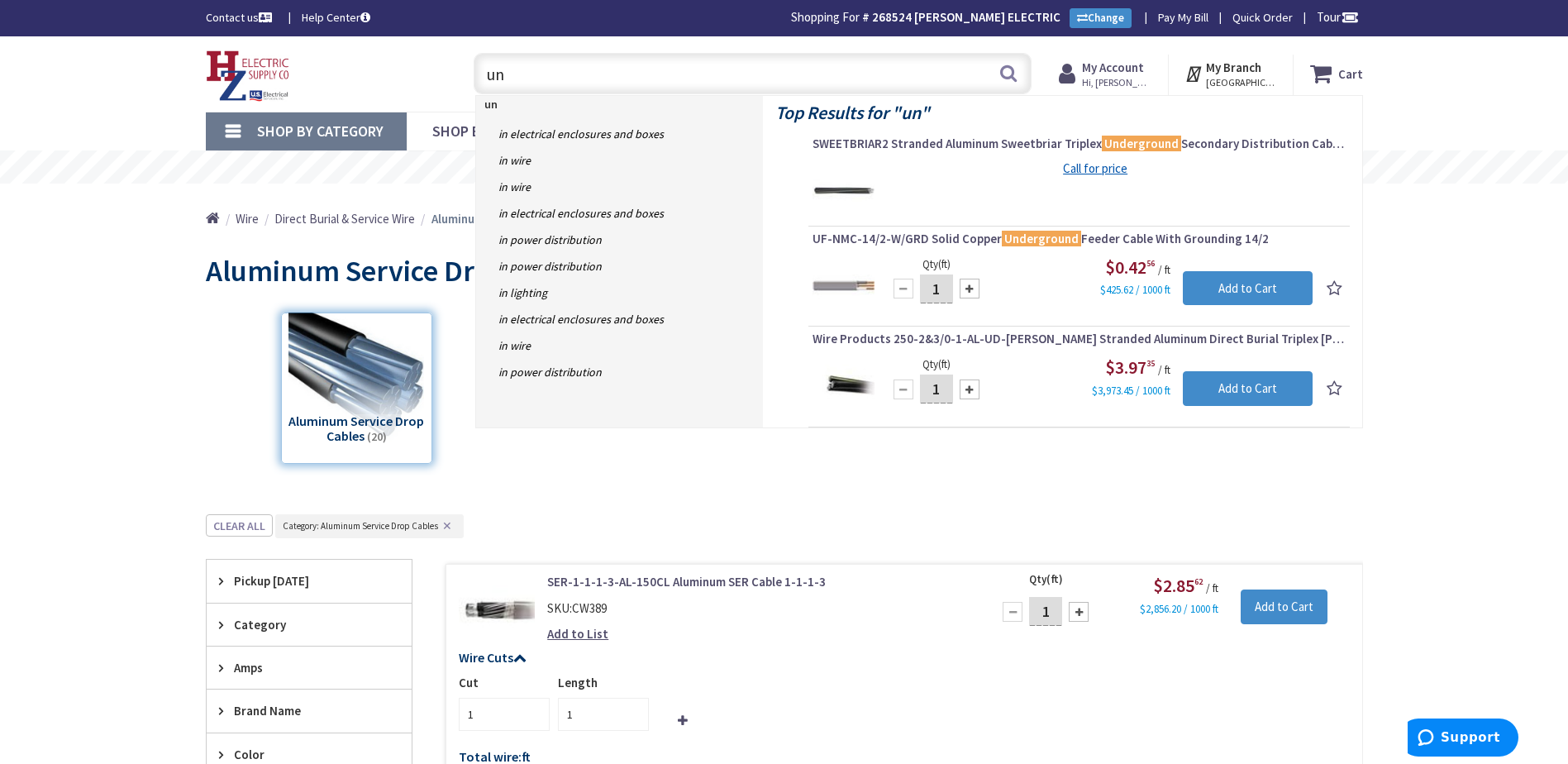
type input "u"
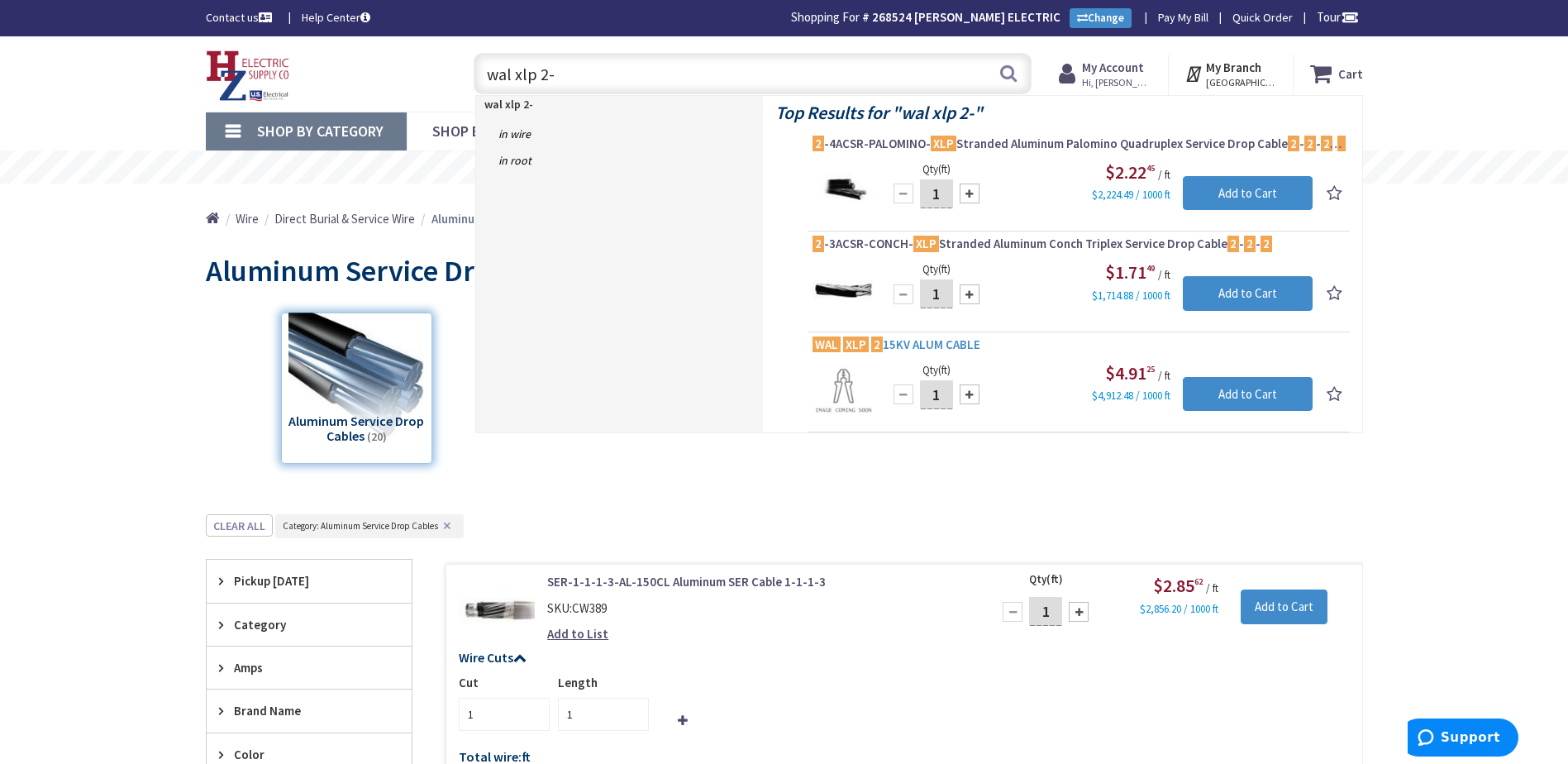
type input "wal xlp 2-"
click at [916, 346] on span "WAL XLP 2 15KV ALUM CABLE" at bounding box center [1080, 345] width 534 height 17
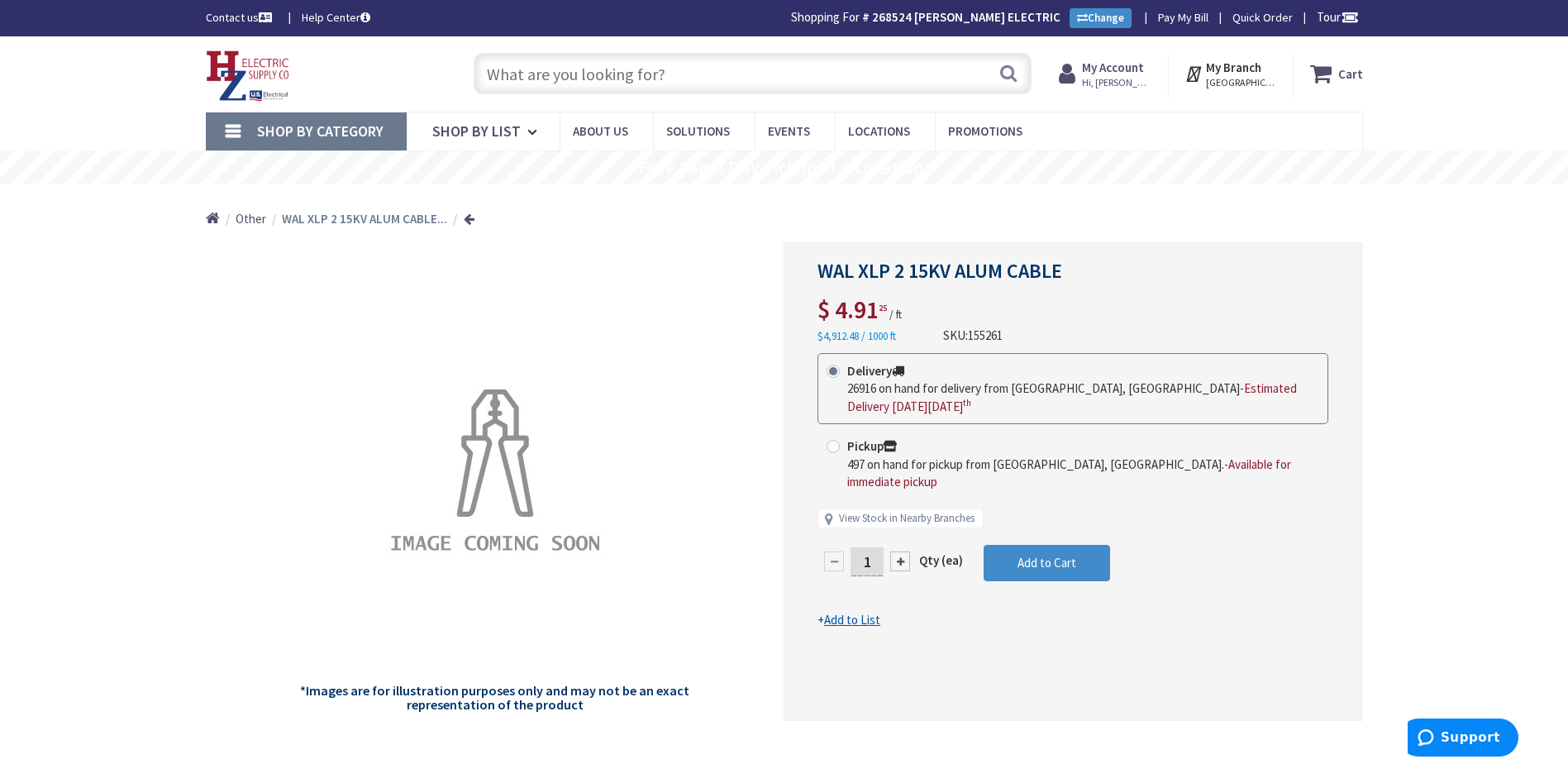
drag, startPoint x: 693, startPoint y: 75, endPoint x: 686, endPoint y: 93, distance: 19.3
click at [693, 76] on input "text" at bounding box center [752, 73] width 558 height 41
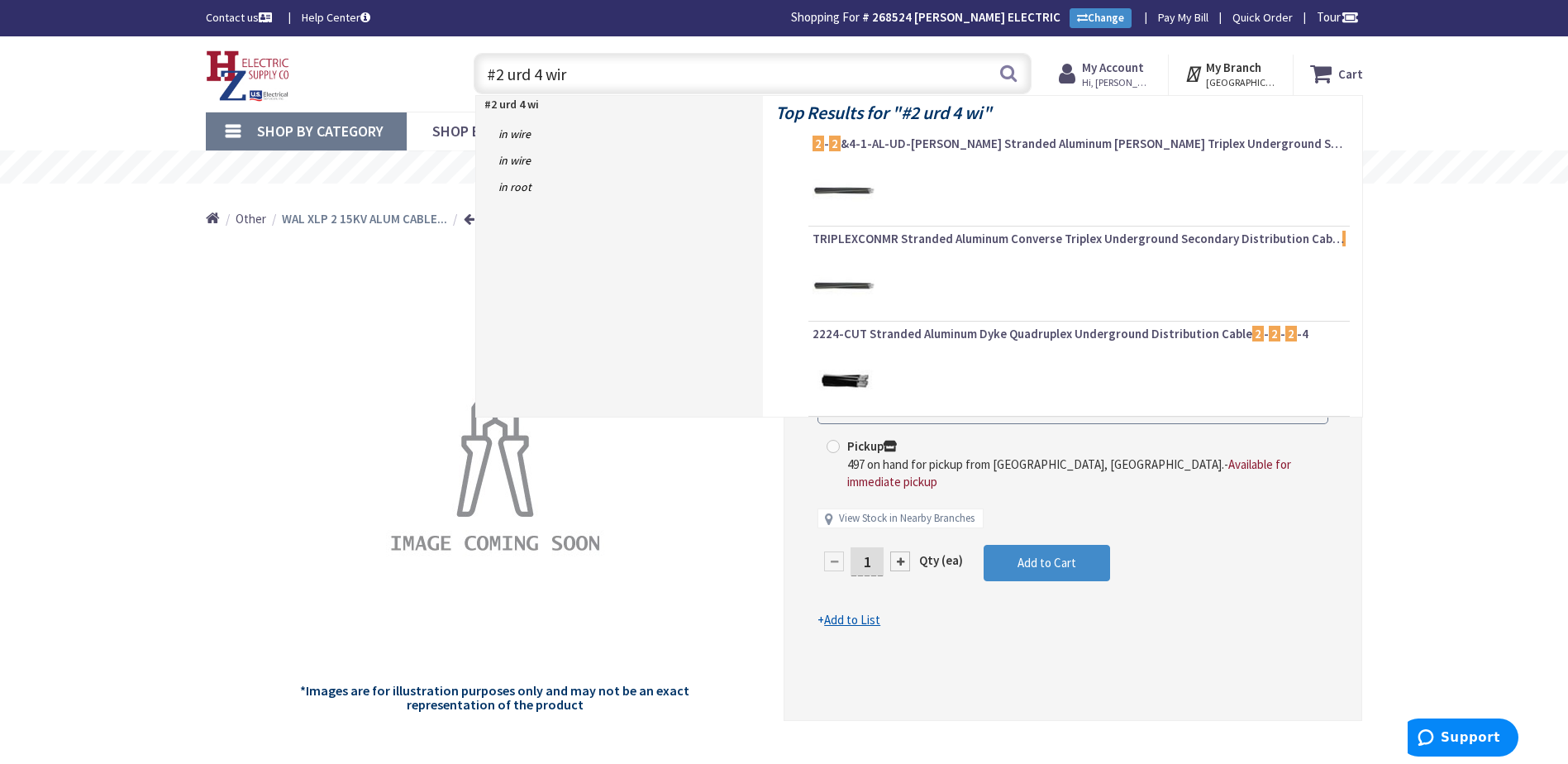
type input "#2 urd 4 wire"
